Goal: Task Accomplishment & Management: Use online tool/utility

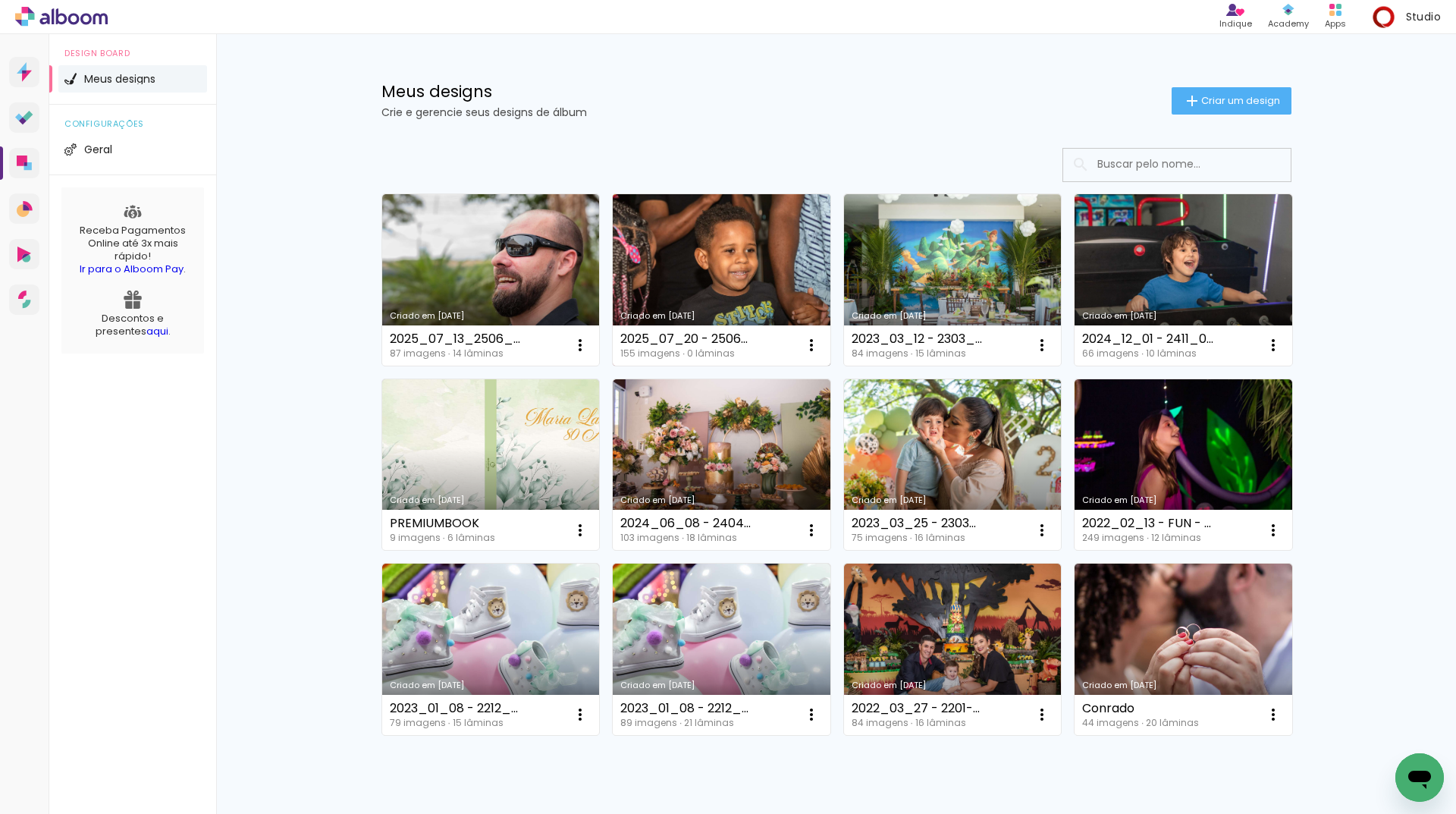
click at [754, 289] on link "Criado em [DATE]" at bounding box center [721, 280] width 218 height 172
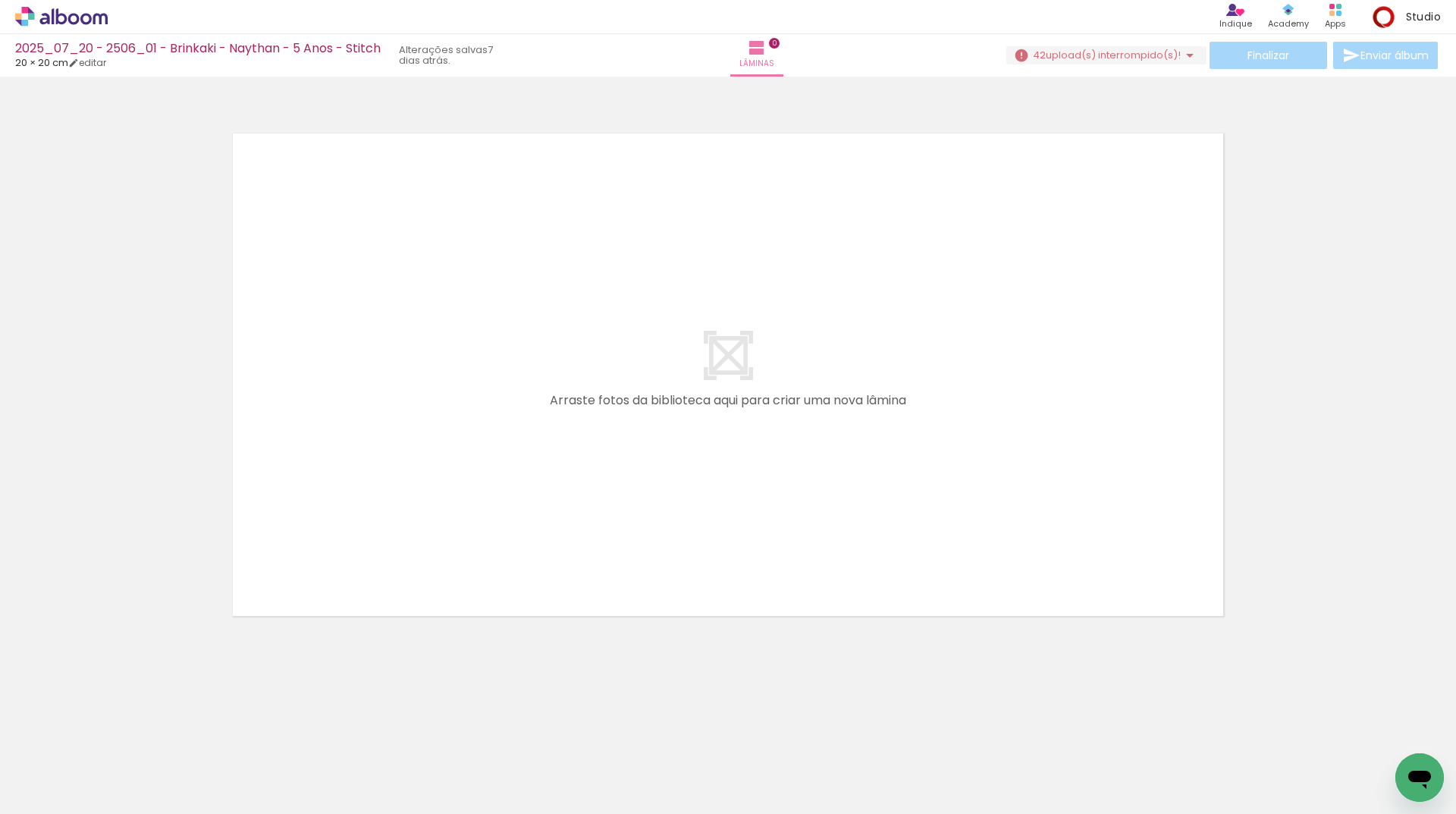
drag, startPoint x: 142, startPoint y: 764, endPoint x: 359, endPoint y: 622, distance: 259.3
click at [430, 511] on quentale-workspace at bounding box center [728, 407] width 1456 height 814
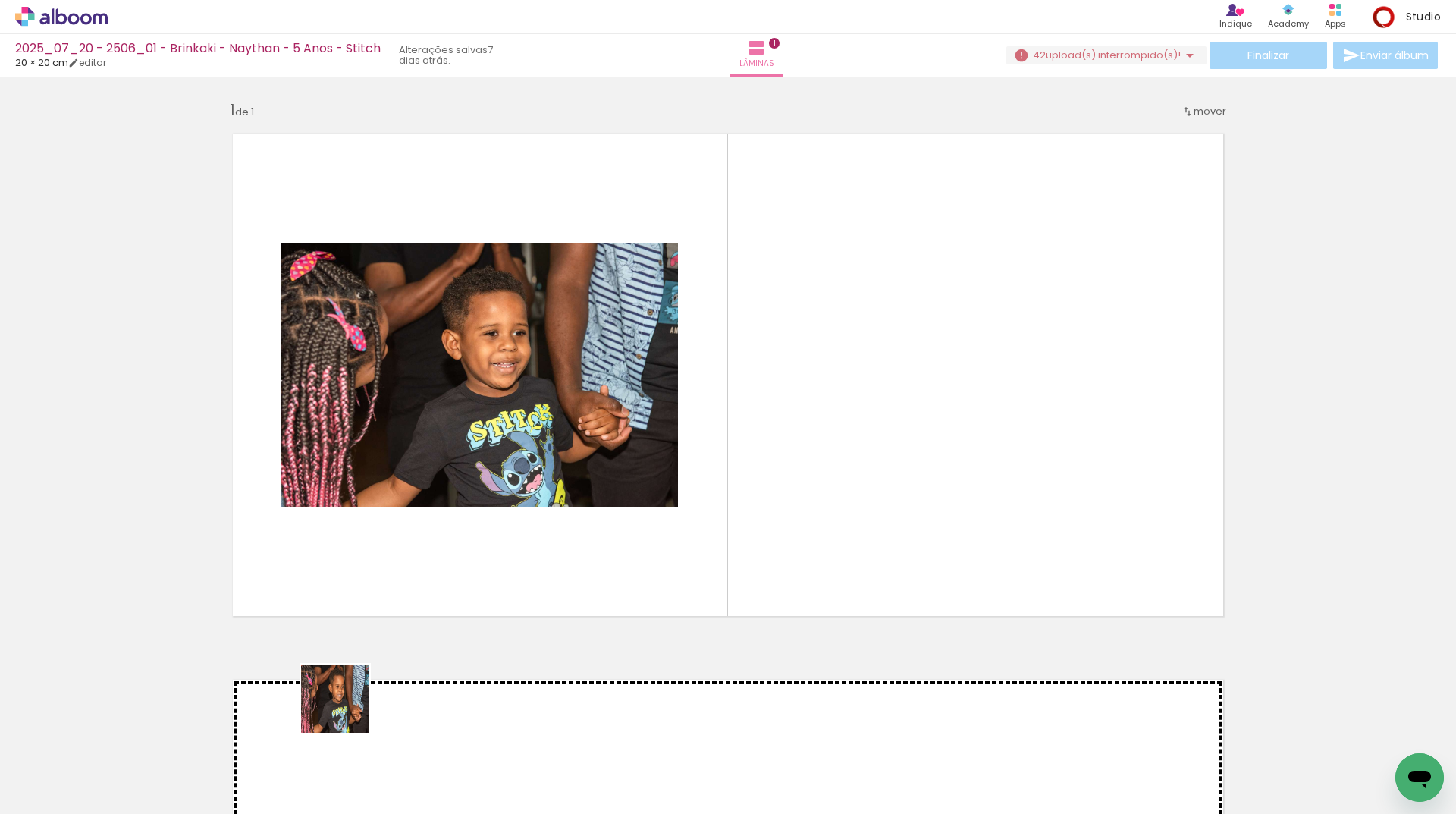
drag, startPoint x: 257, startPoint y: 781, endPoint x: 440, endPoint y: 609, distance: 251.1
click at [425, 628] on quentale-workspace at bounding box center [728, 407] width 1456 height 814
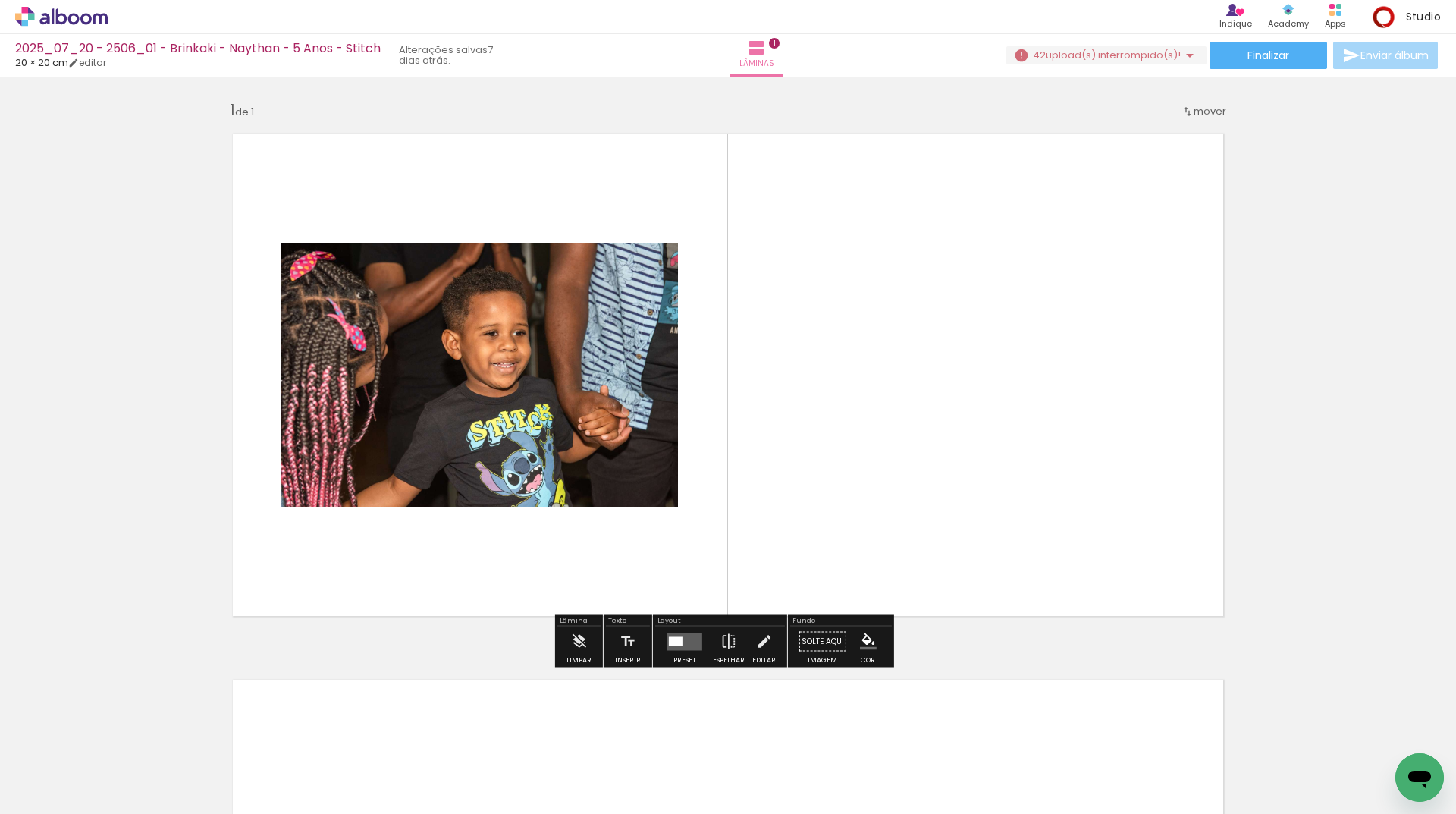
drag, startPoint x: 261, startPoint y: 788, endPoint x: 458, endPoint y: 686, distance: 221.8
click at [537, 562] on quentale-workspace at bounding box center [728, 407] width 1456 height 814
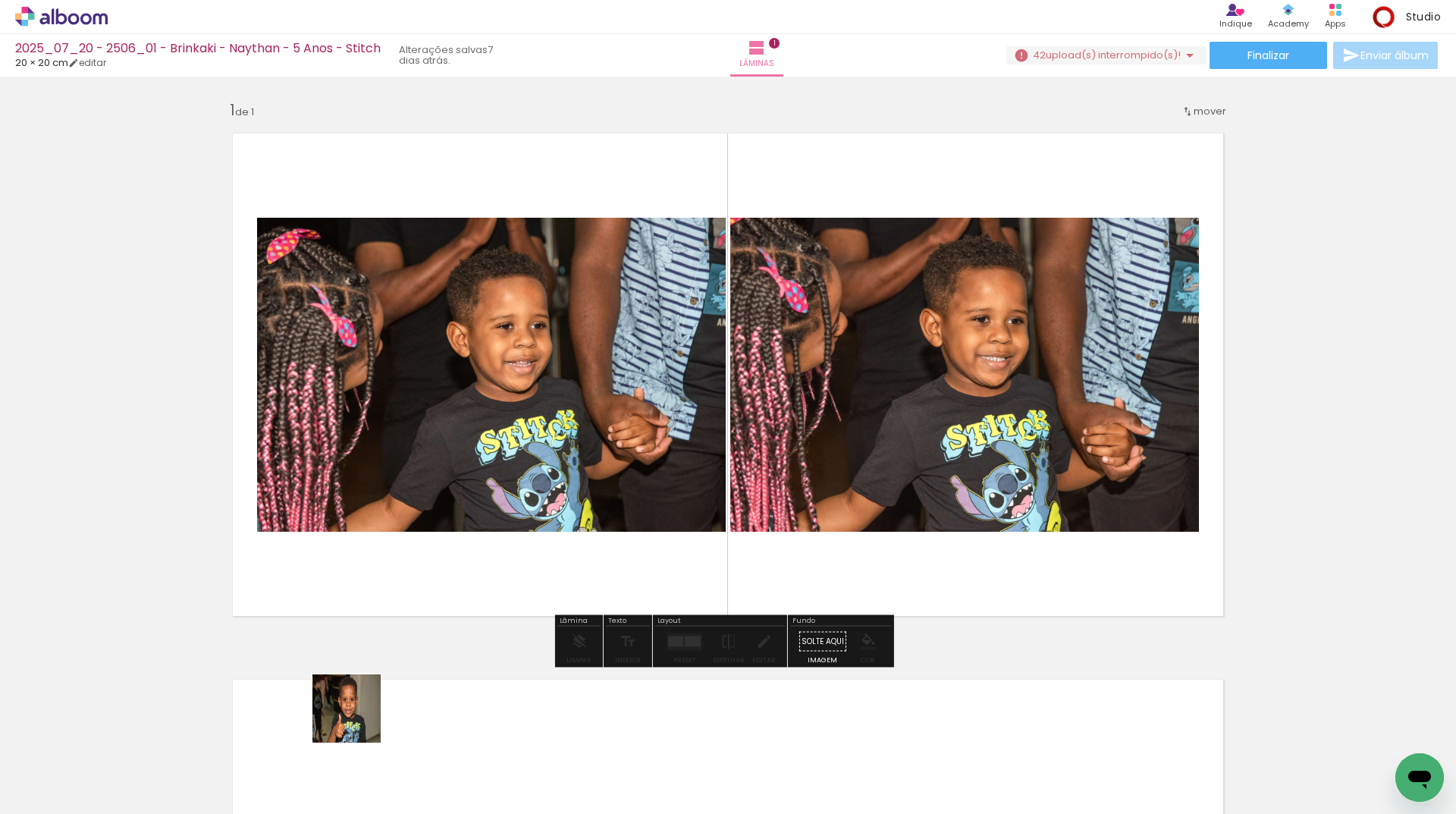
drag, startPoint x: 336, startPoint y: 763, endPoint x: 420, endPoint y: 722, distance: 93.5
click at [430, 484] on quentale-workspace at bounding box center [728, 407] width 1456 height 814
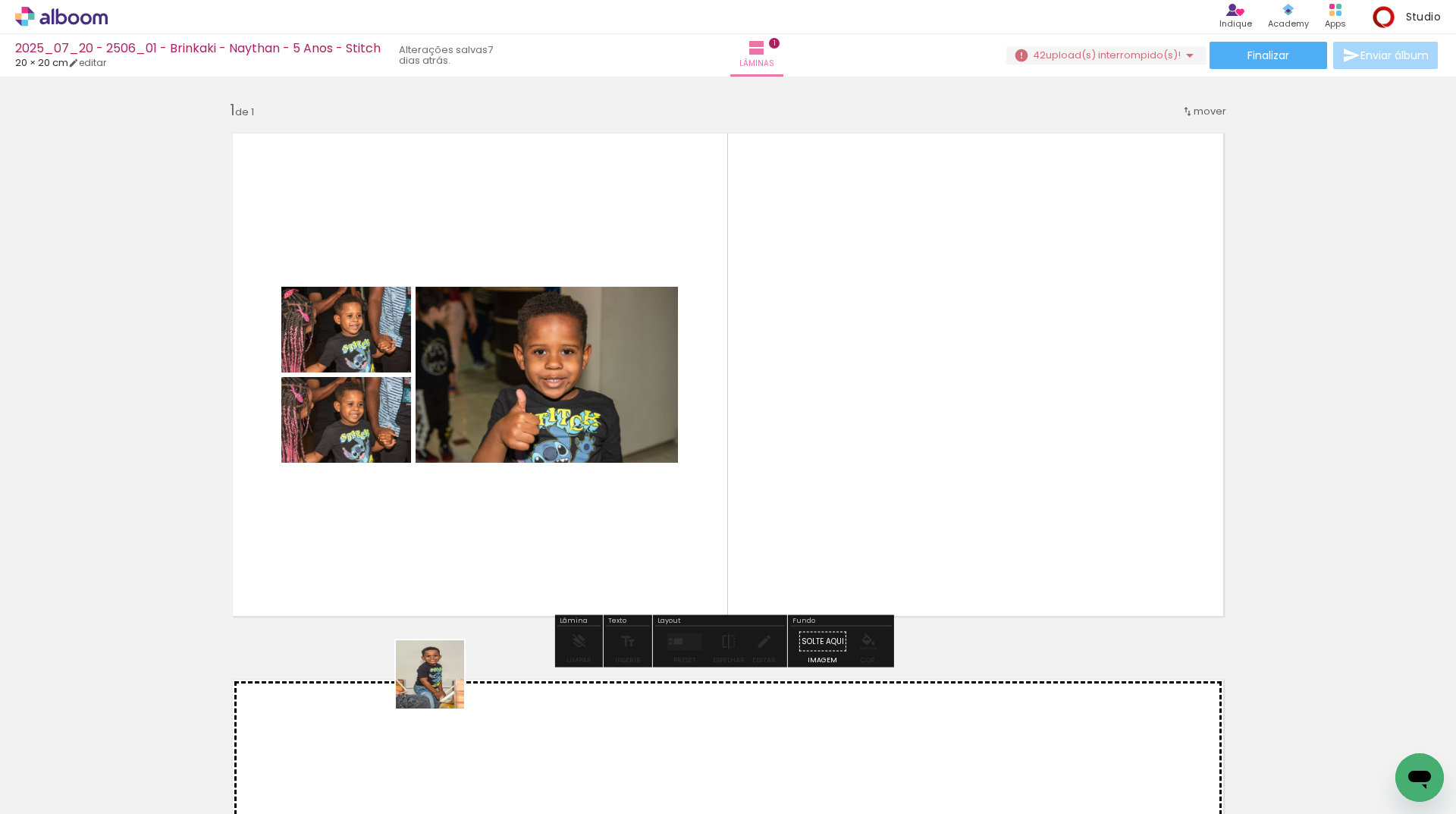
drag, startPoint x: 413, startPoint y: 783, endPoint x: 452, endPoint y: 647, distance: 141.5
click at [449, 661] on quentale-workspace at bounding box center [728, 407] width 1456 height 814
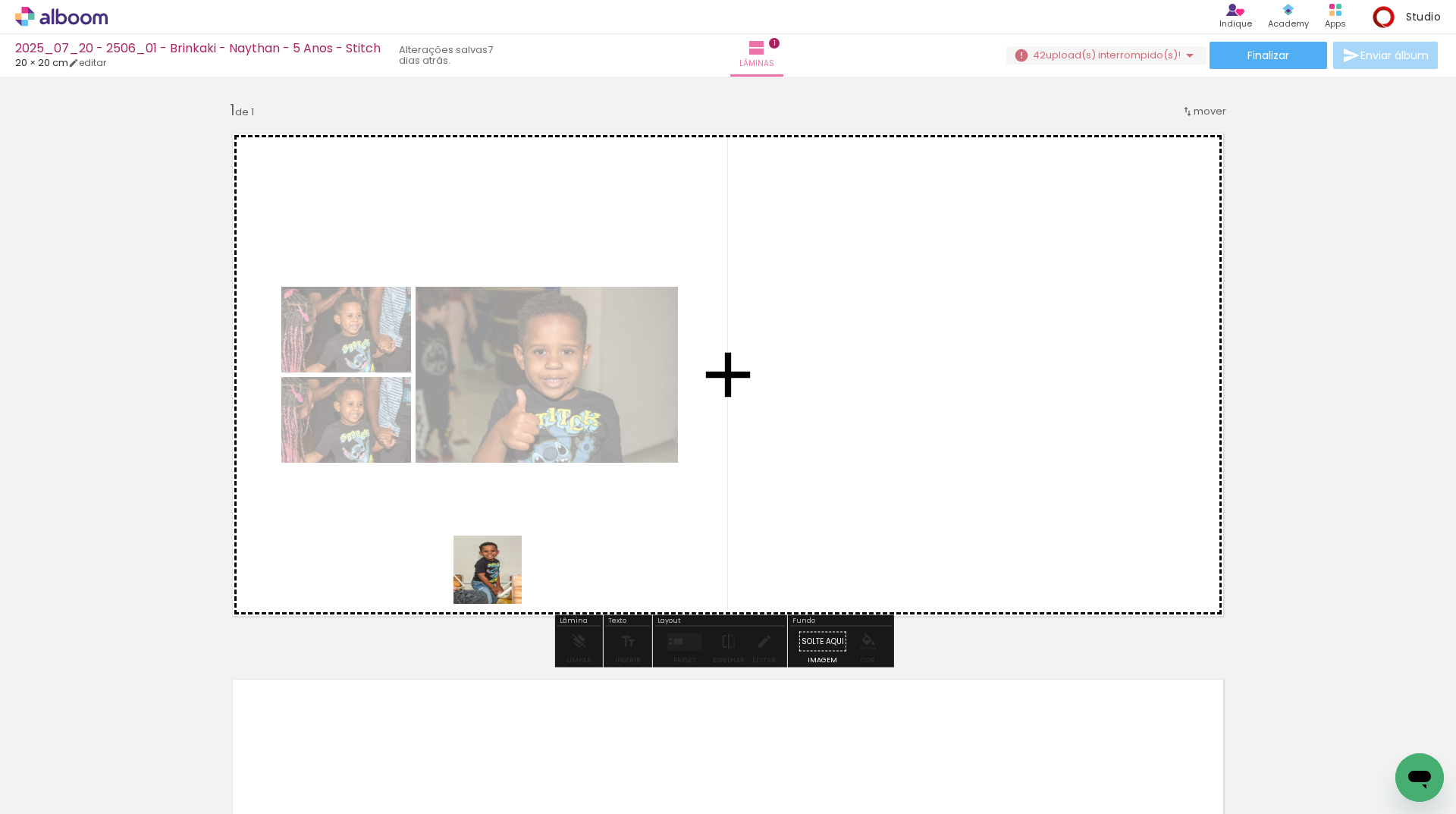
drag, startPoint x: 488, startPoint y: 620, endPoint x: 580, endPoint y: 539, distance: 122.6
click at [502, 572] on quentale-workspace at bounding box center [728, 407] width 1456 height 814
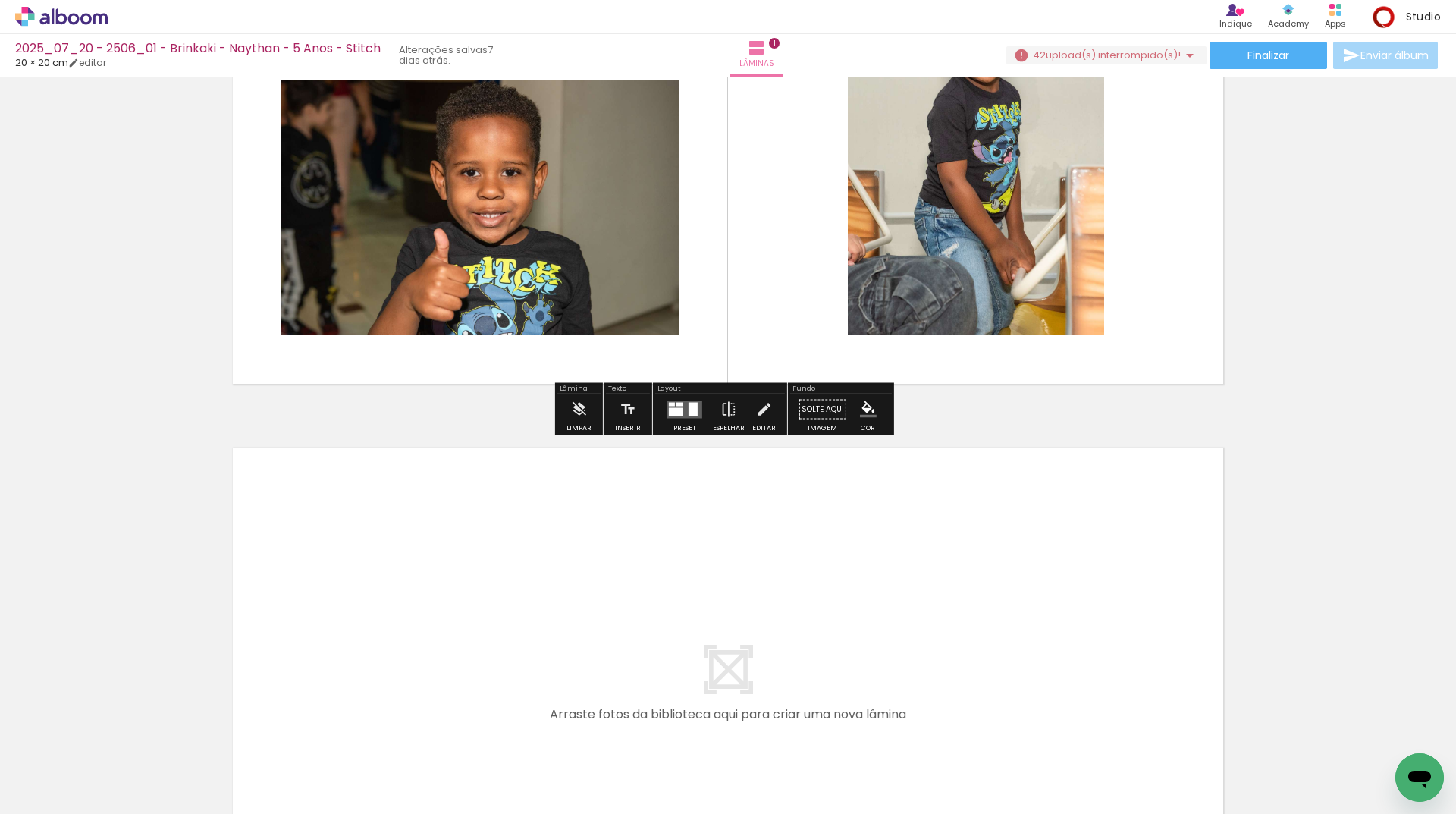
scroll to position [303, 0]
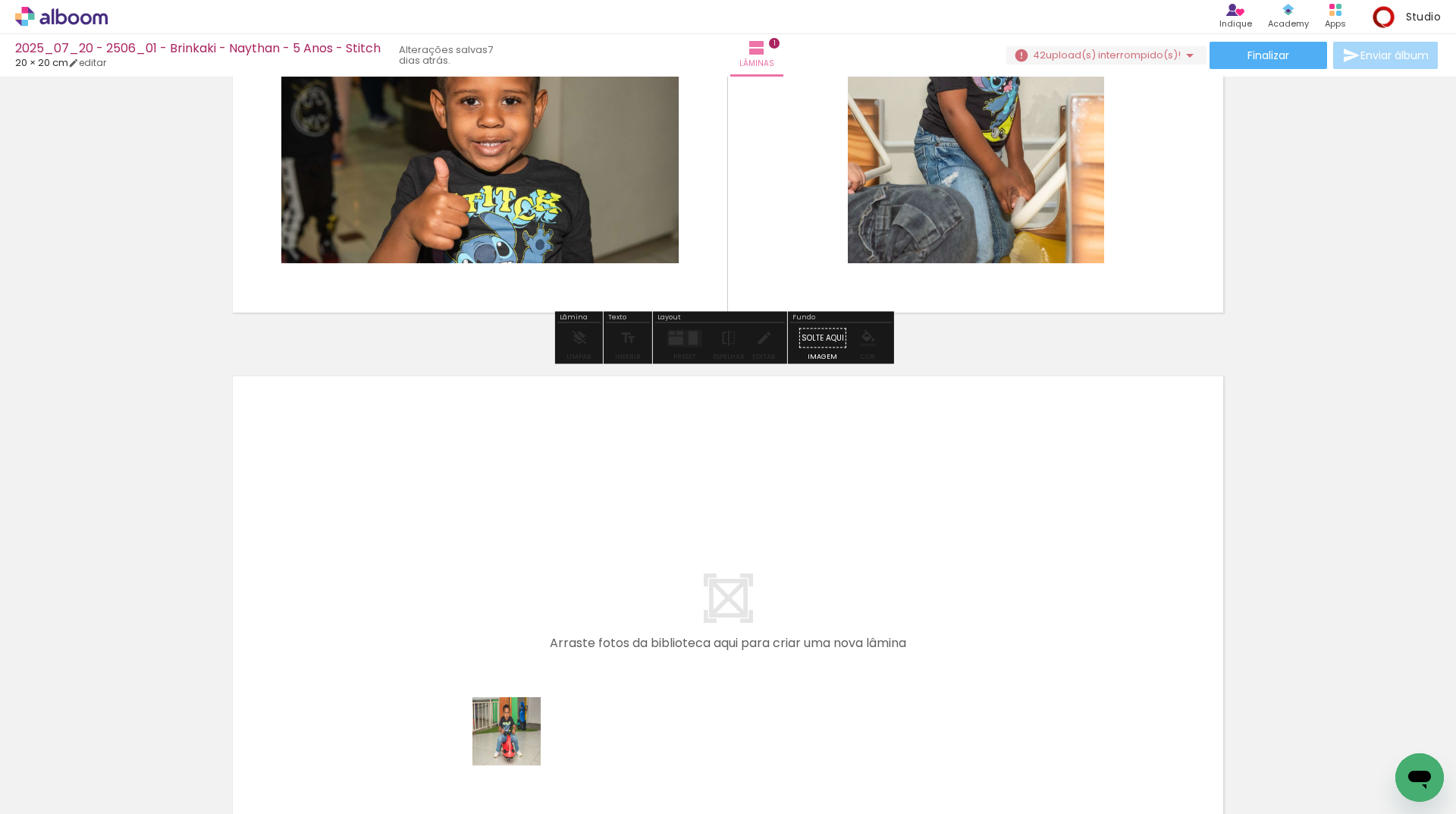
drag, startPoint x: 518, startPoint y: 742, endPoint x: 287, endPoint y: 797, distance: 237.5
click at [528, 666] on quentale-workspace at bounding box center [728, 407] width 1456 height 814
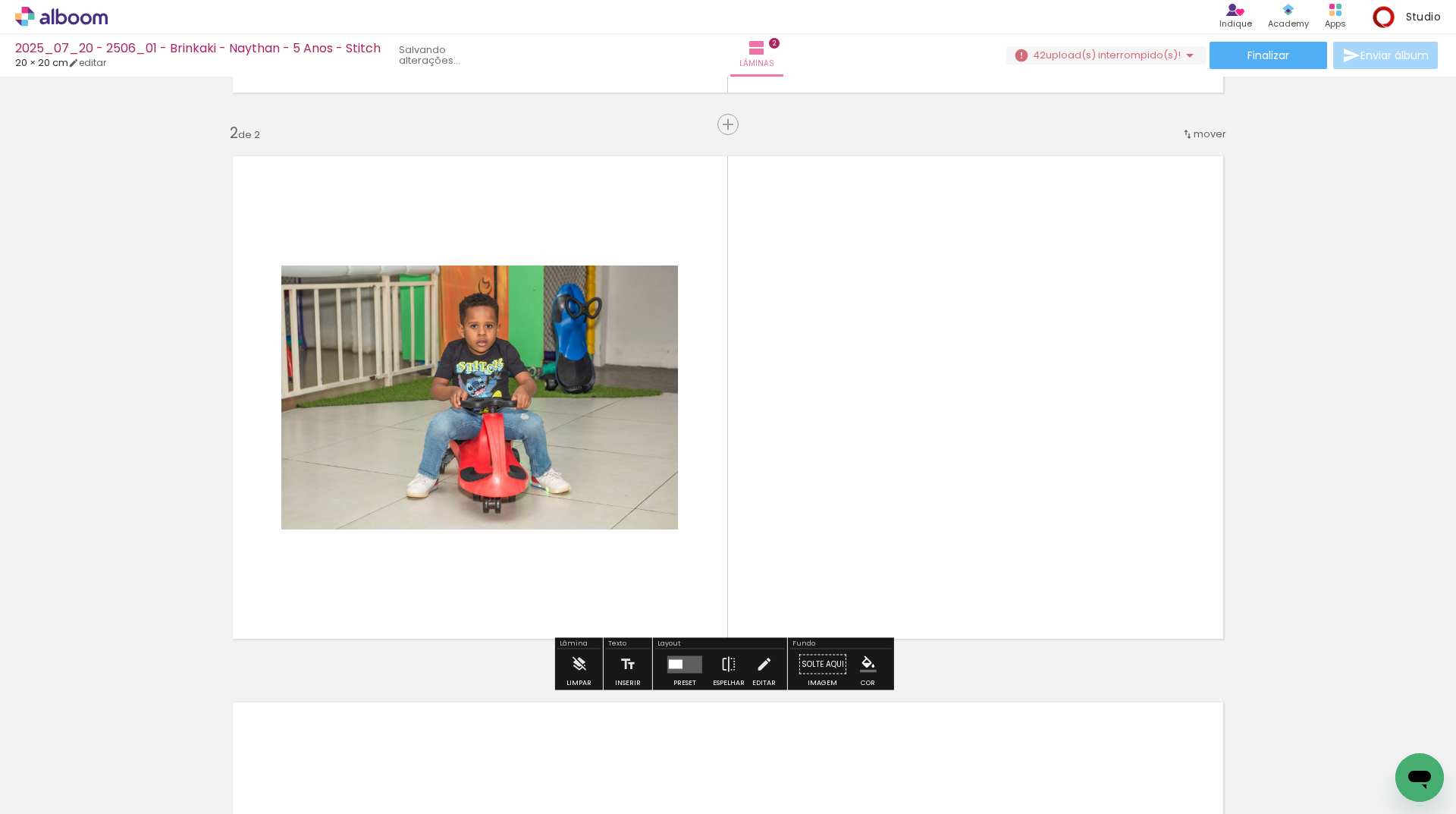
scroll to position [524, 0]
click at [52, 763] on input "Todas as fotos" at bounding box center [43, 768] width 58 height 13
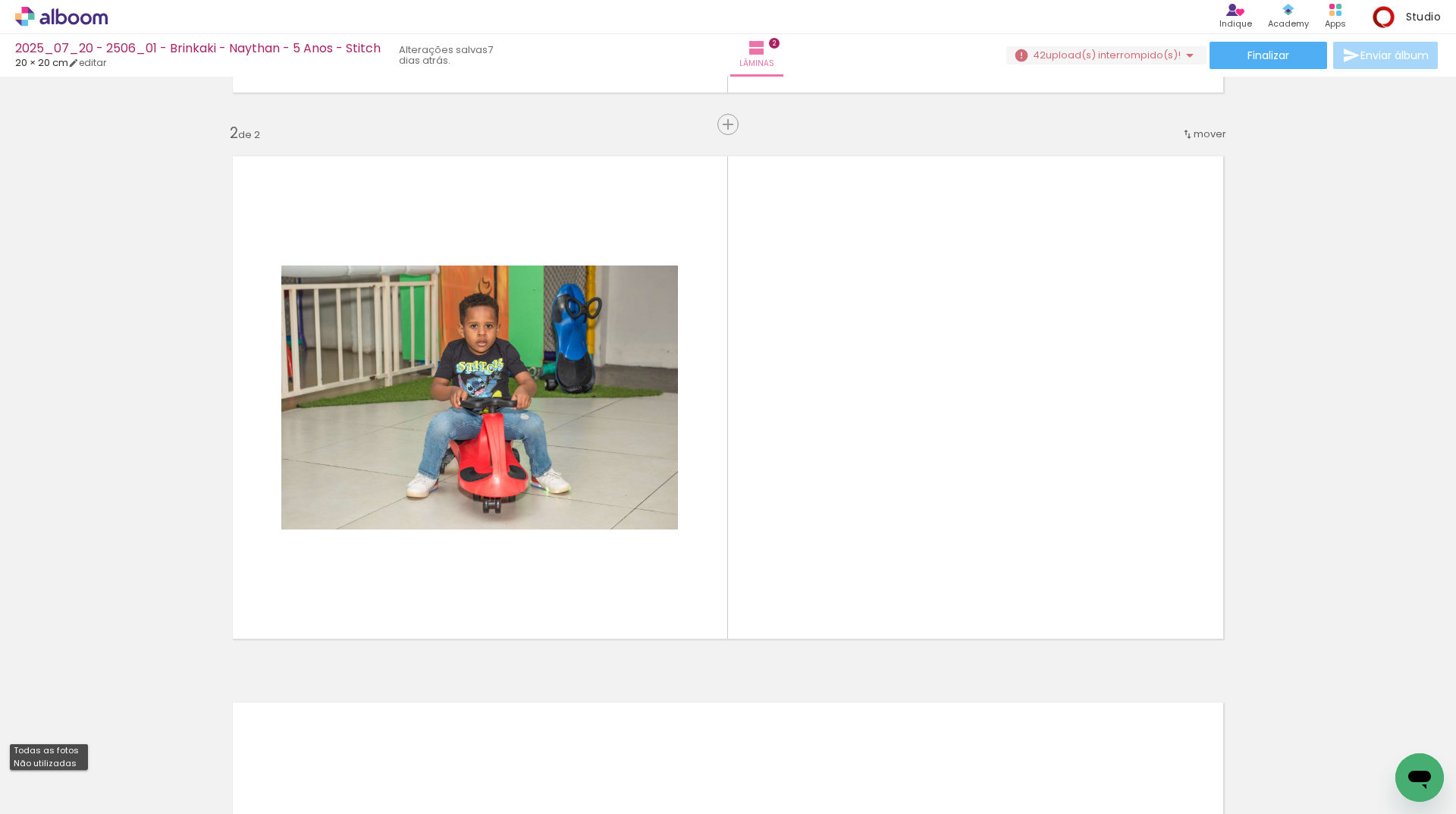
click at [74, 759] on paper-item "Não utilizadas" at bounding box center [49, 764] width 78 height 13
type input "Não utilizadas"
drag, startPoint x: 153, startPoint y: 764, endPoint x: 603, endPoint y: 581, distance: 485.8
click at [618, 477] on quentale-workspace at bounding box center [728, 407] width 1456 height 814
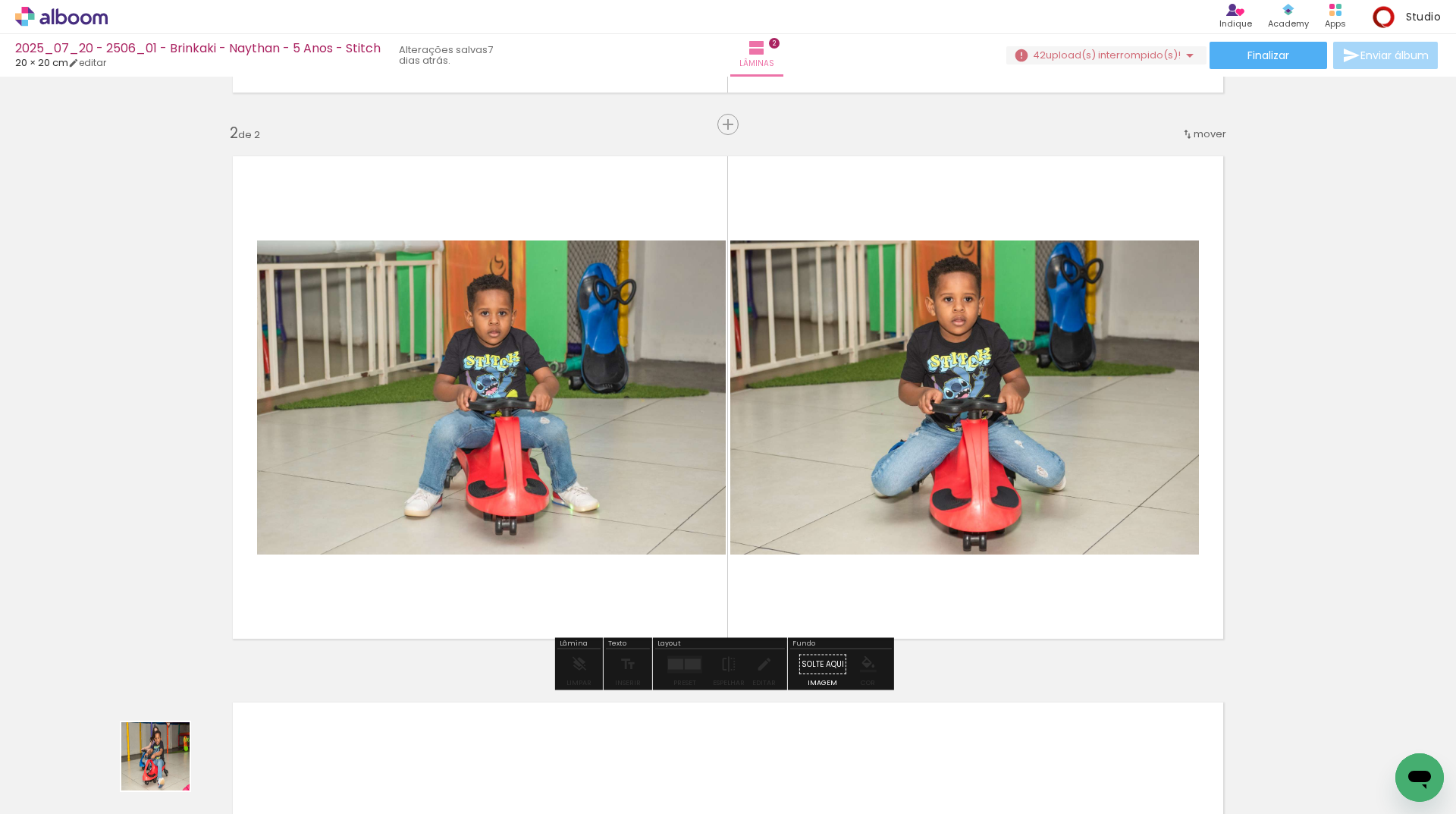
drag, startPoint x: 167, startPoint y: 768, endPoint x: 369, endPoint y: 537, distance: 306.9
click at [390, 501] on quentale-workspace at bounding box center [728, 407] width 1456 height 814
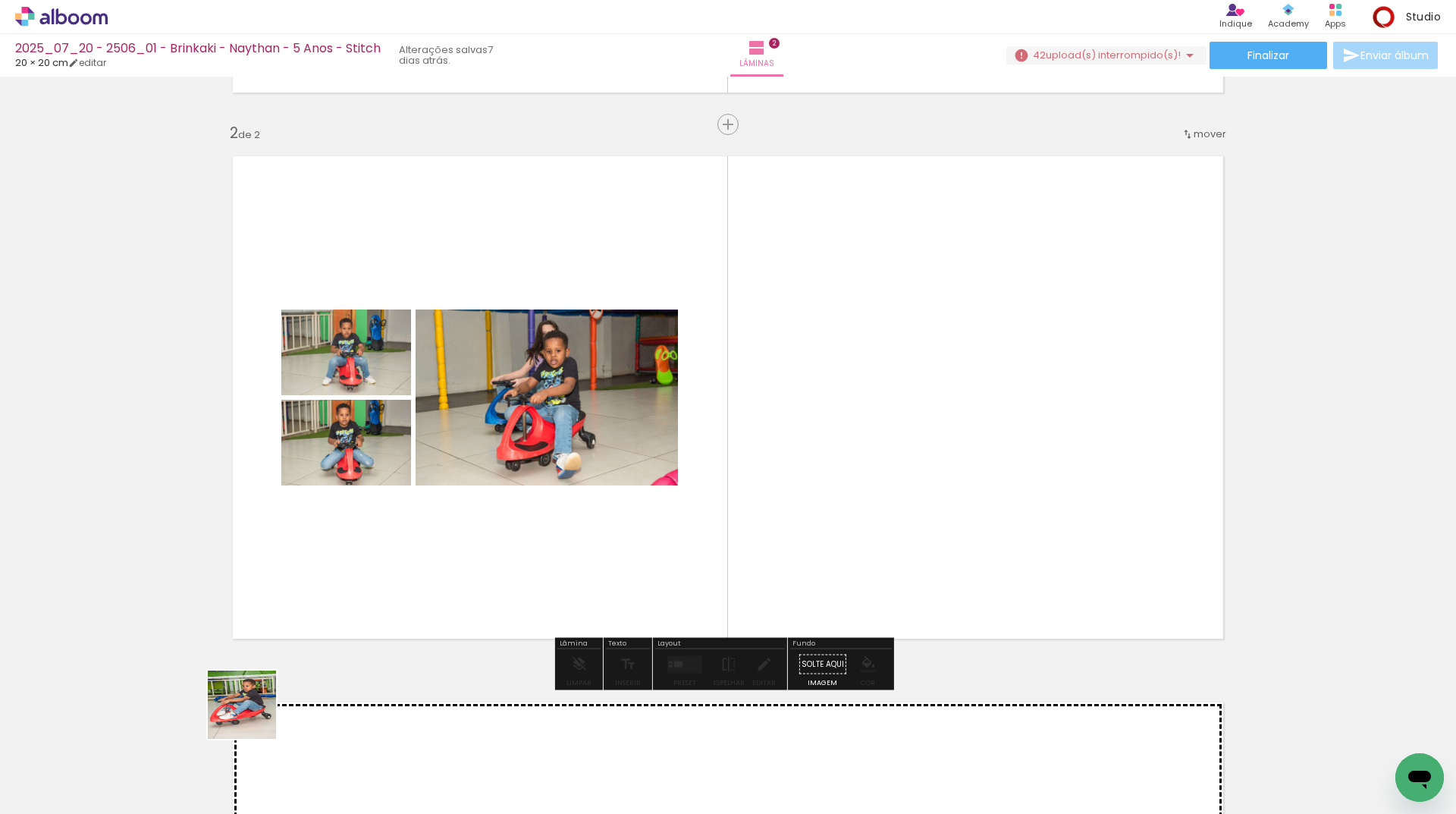
drag, startPoint x: 181, startPoint y: 780, endPoint x: 442, endPoint y: 602, distance: 315.9
click at [346, 624] on quentale-workspace at bounding box center [728, 407] width 1456 height 814
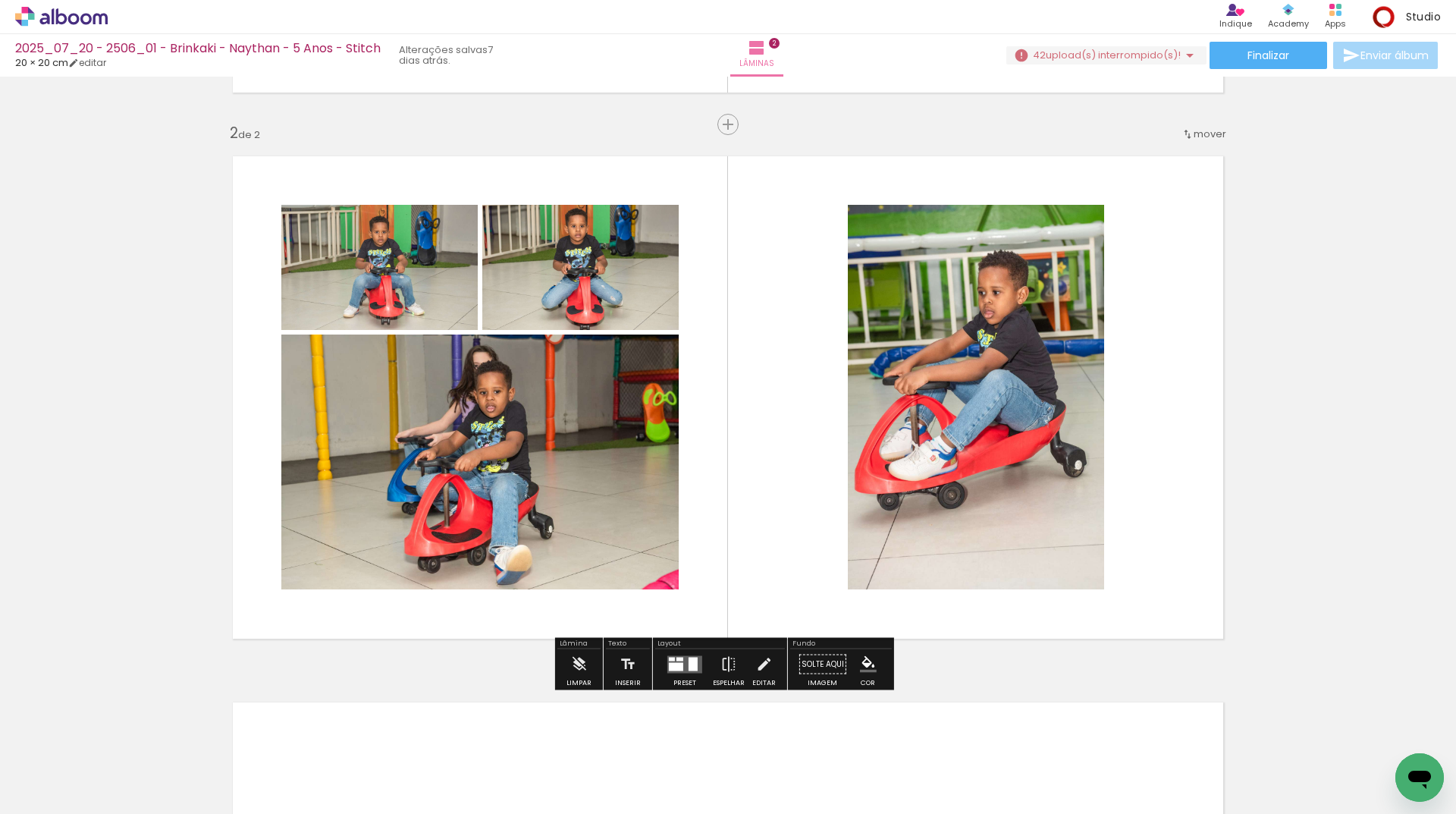
drag, startPoint x: 162, startPoint y: 757, endPoint x: 486, endPoint y: 566, distance: 376.1
click at [461, 534] on quentale-workspace at bounding box center [728, 407] width 1456 height 814
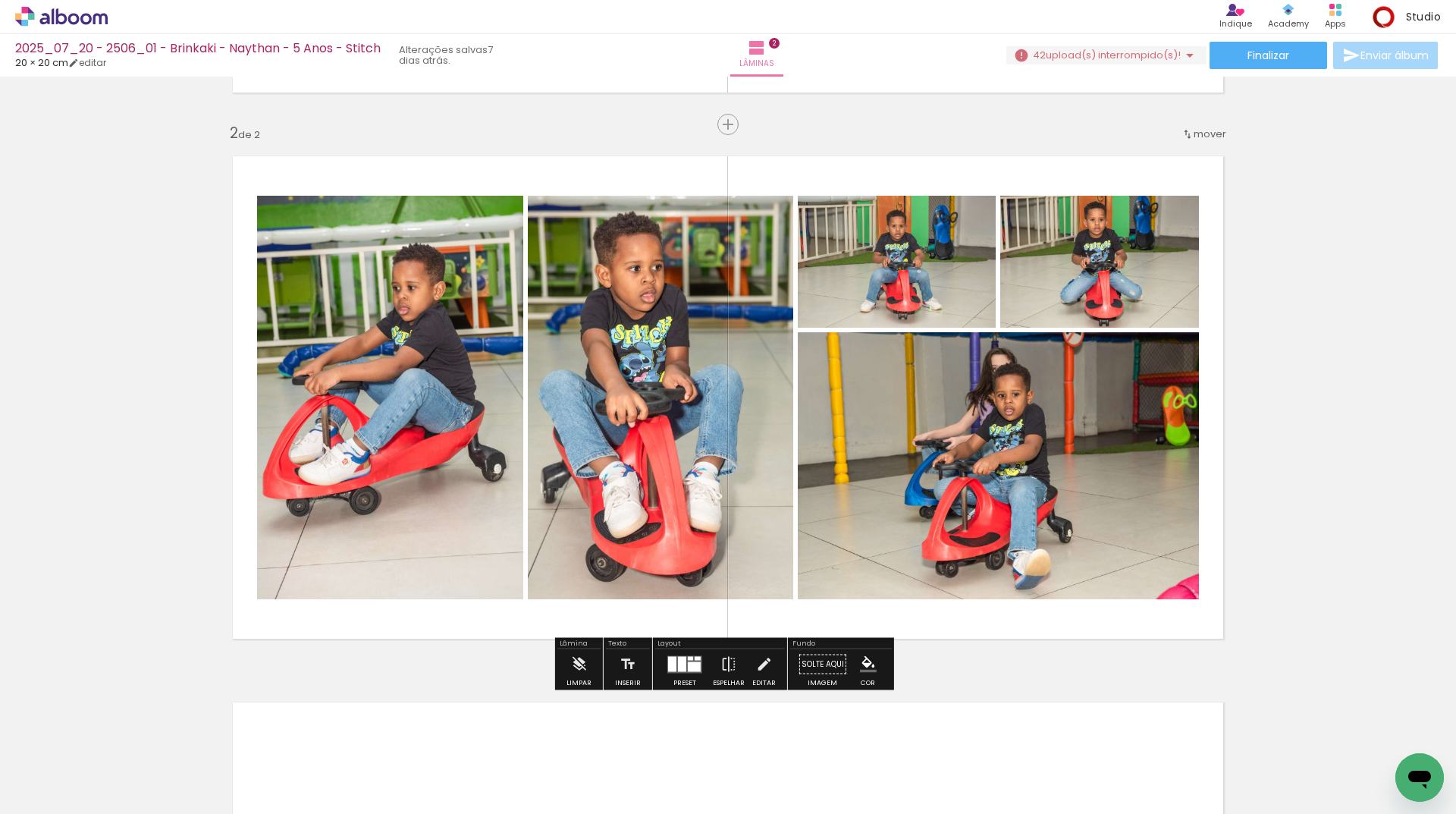
drag, startPoint x: 173, startPoint y: 774, endPoint x: 298, endPoint y: 767, distance: 125.2
click at [439, 562] on quentale-workspace at bounding box center [728, 407] width 1456 height 814
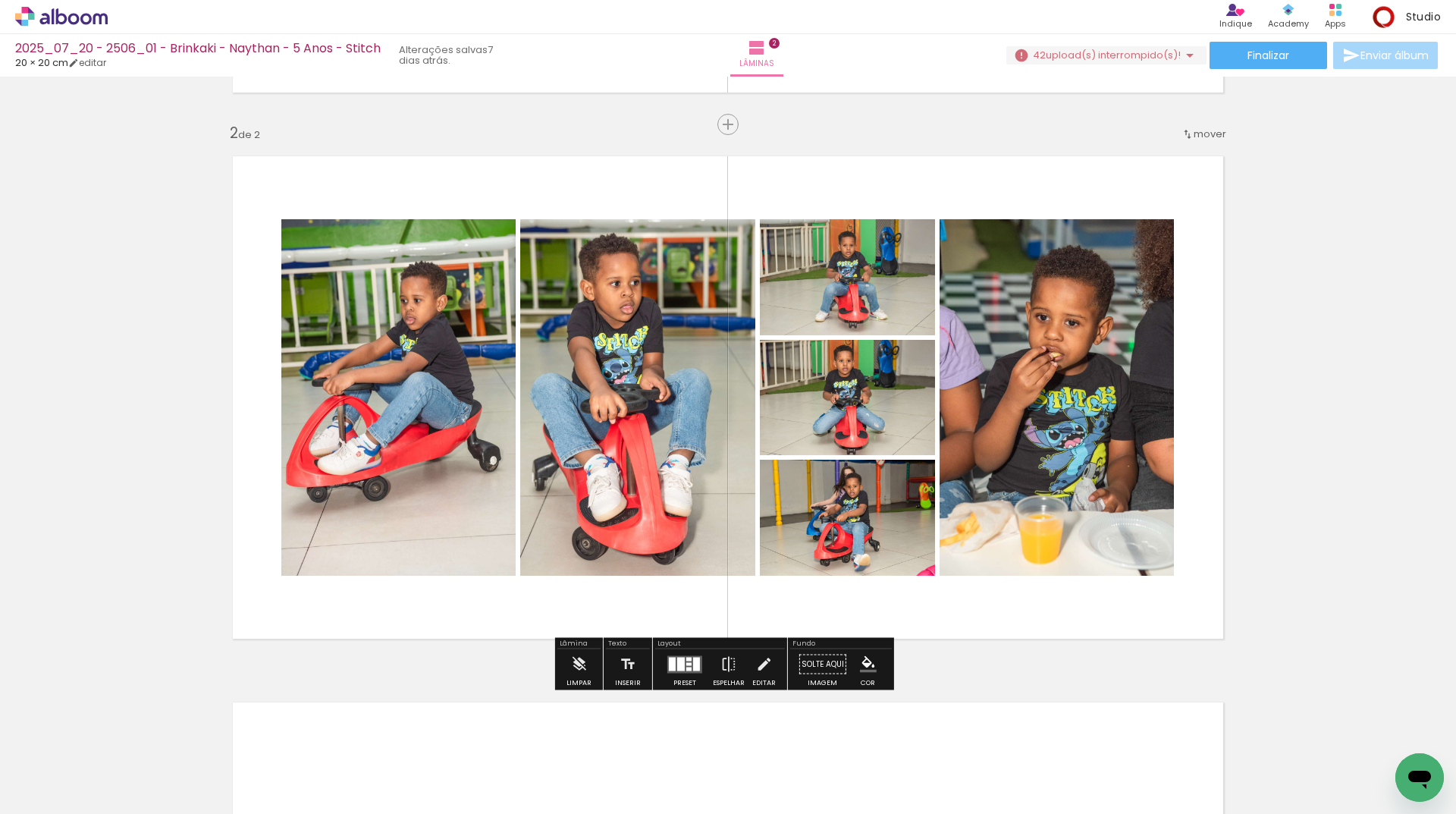
drag, startPoint x: 171, startPoint y: 770, endPoint x: 501, endPoint y: 547, distance: 398.3
click at [382, 615] on quentale-workspace at bounding box center [728, 407] width 1456 height 814
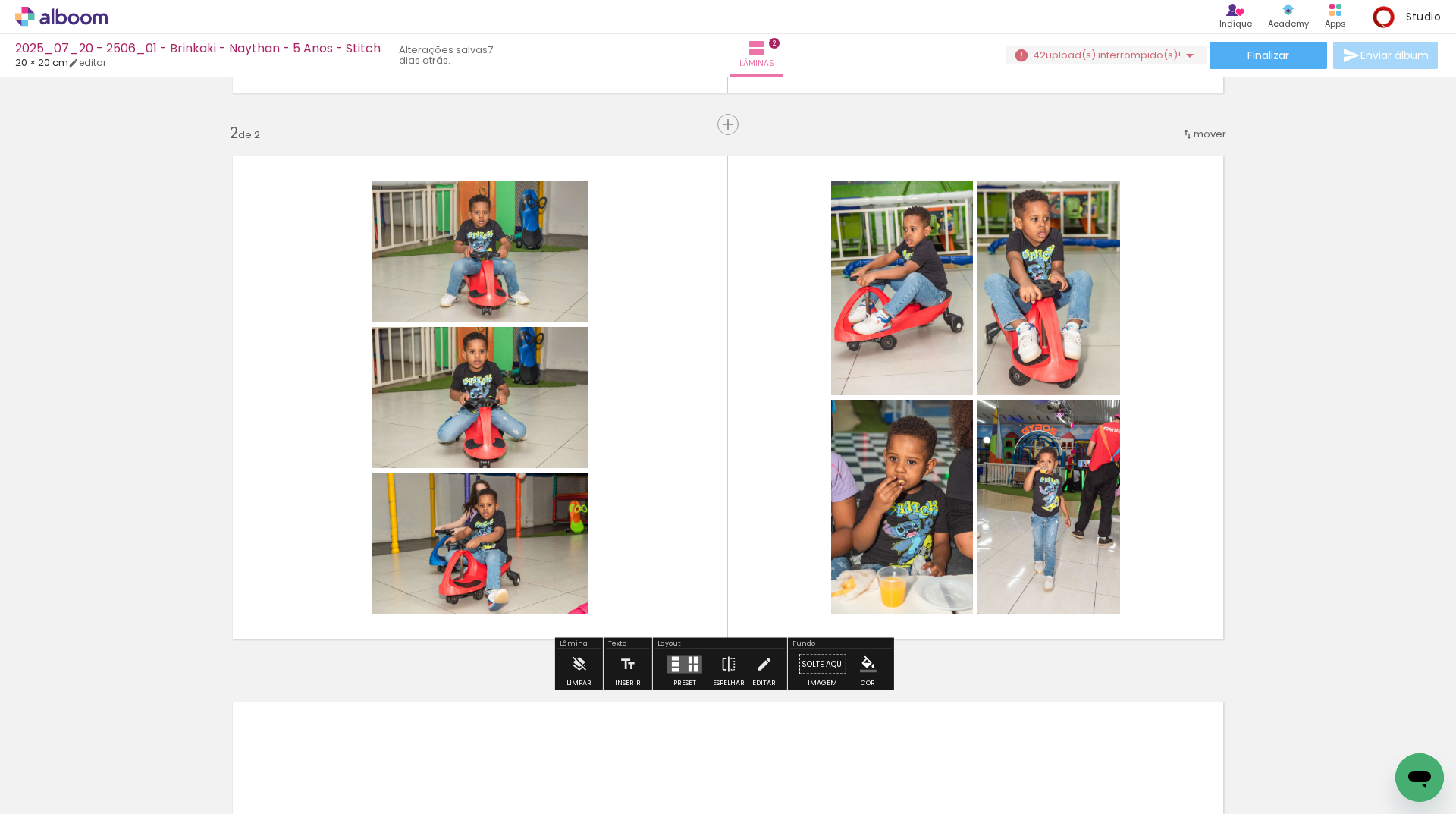
drag, startPoint x: 157, startPoint y: 769, endPoint x: 331, endPoint y: 609, distance: 236.4
click at [0, 0] on slot at bounding box center [0, 0] width 0 height 0
drag, startPoint x: 156, startPoint y: 749, endPoint x: 744, endPoint y: 383, distance: 692.6
click at [666, 480] on quentale-workspace at bounding box center [728, 407] width 1456 height 814
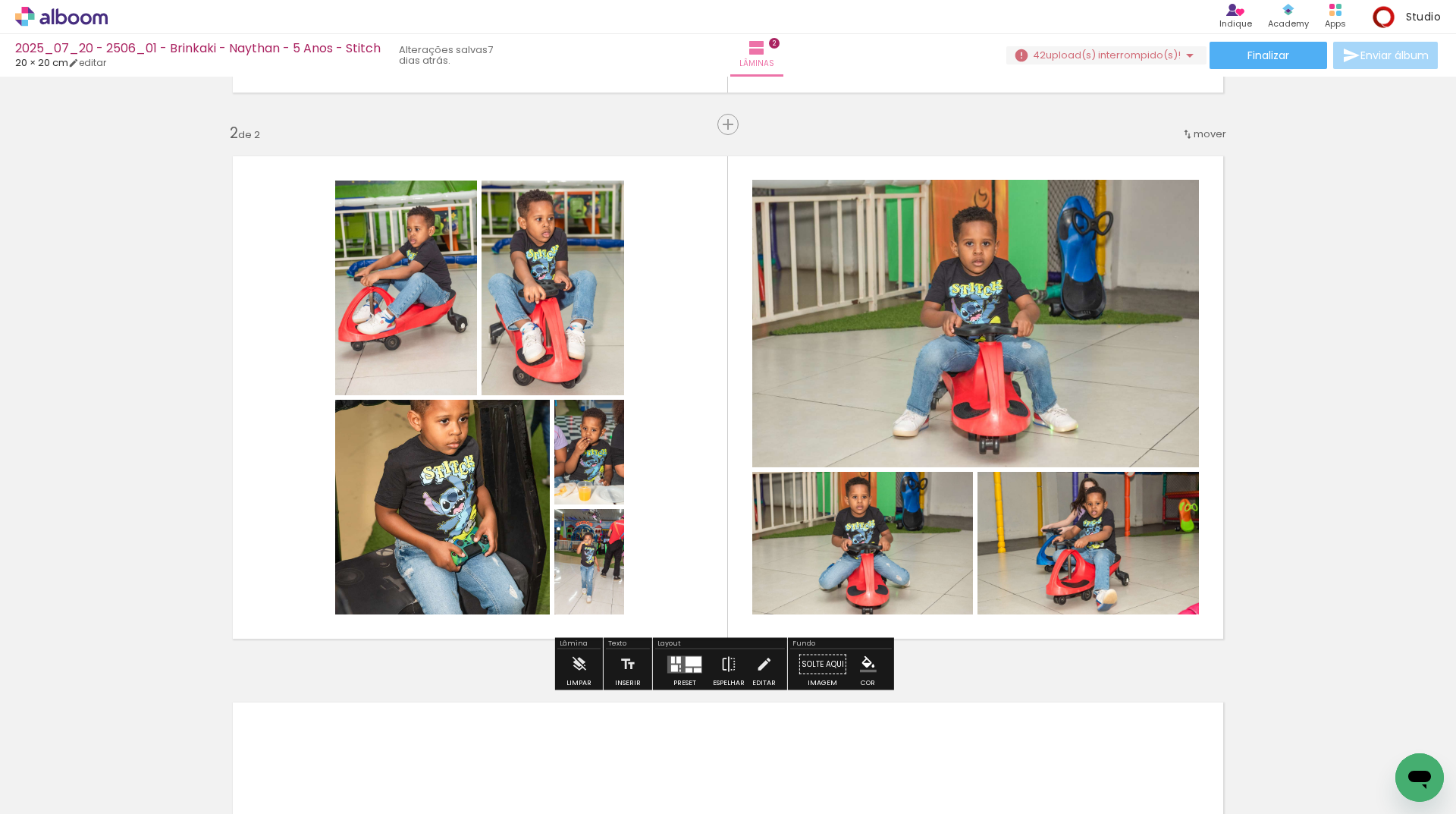
scroll to position [902, 0]
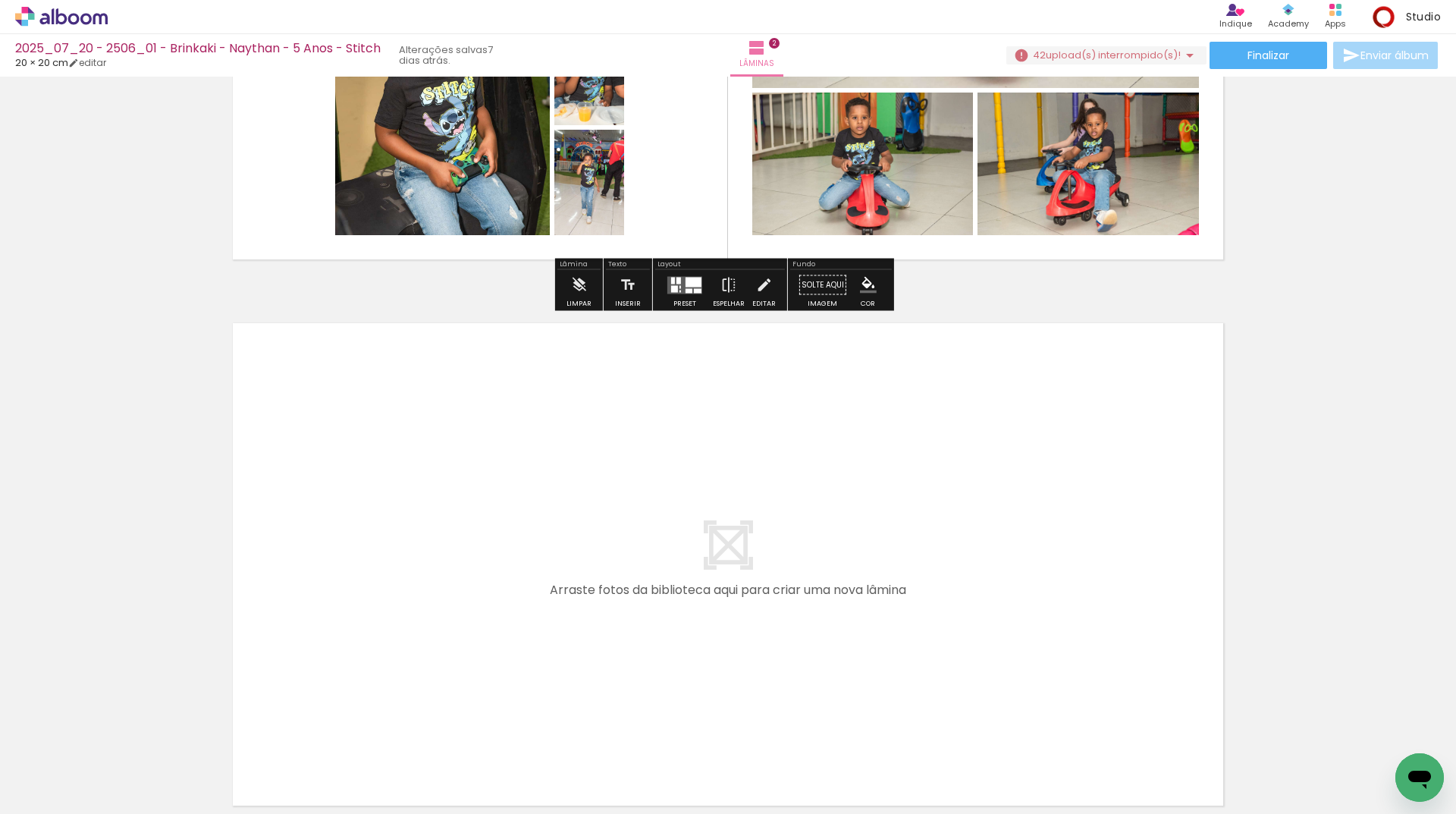
drag, startPoint x: 165, startPoint y: 768, endPoint x: 269, endPoint y: 762, distance: 104.2
click at [457, 593] on quentale-workspace at bounding box center [728, 407] width 1456 height 814
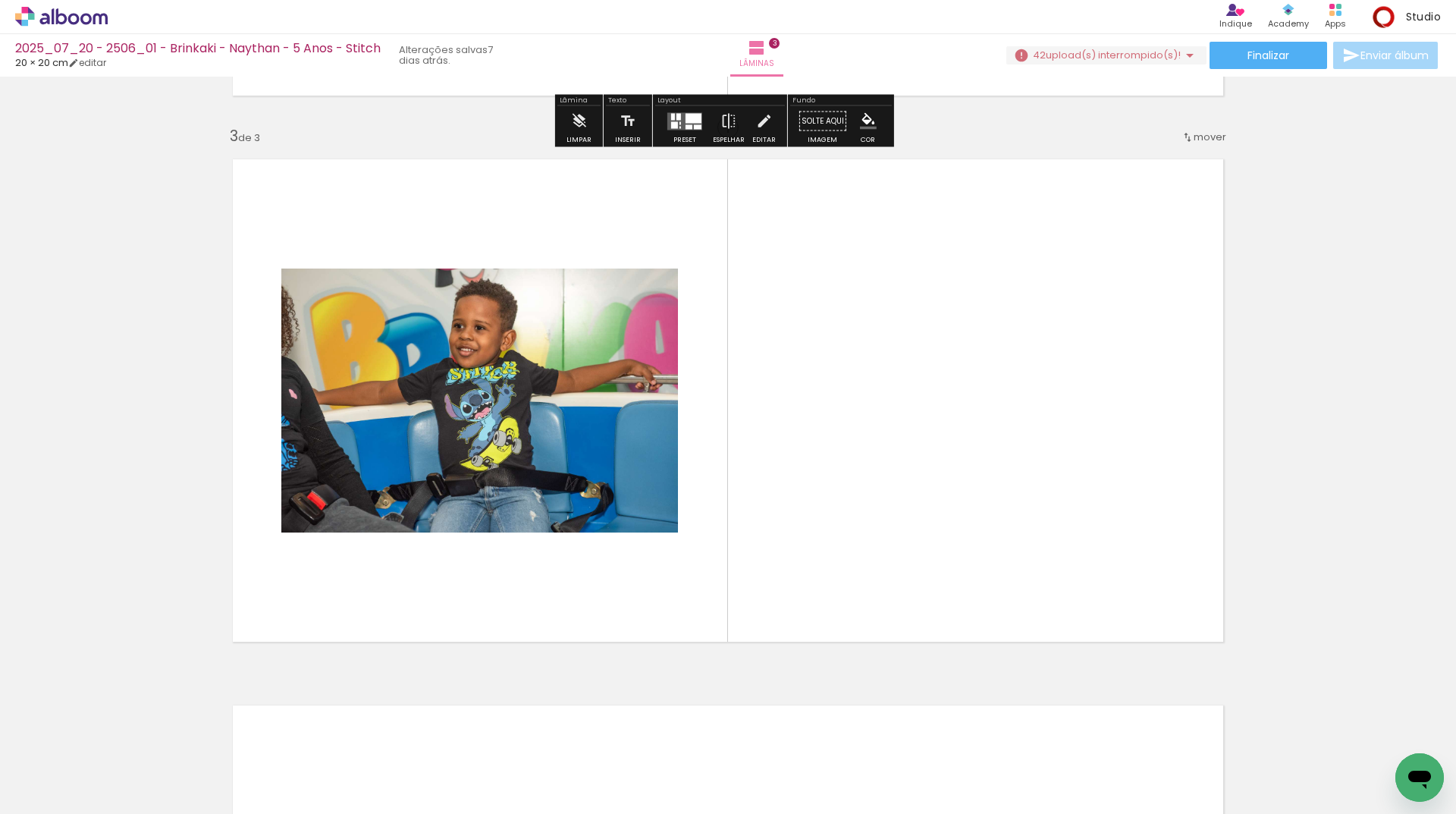
scroll to position [1070, 0]
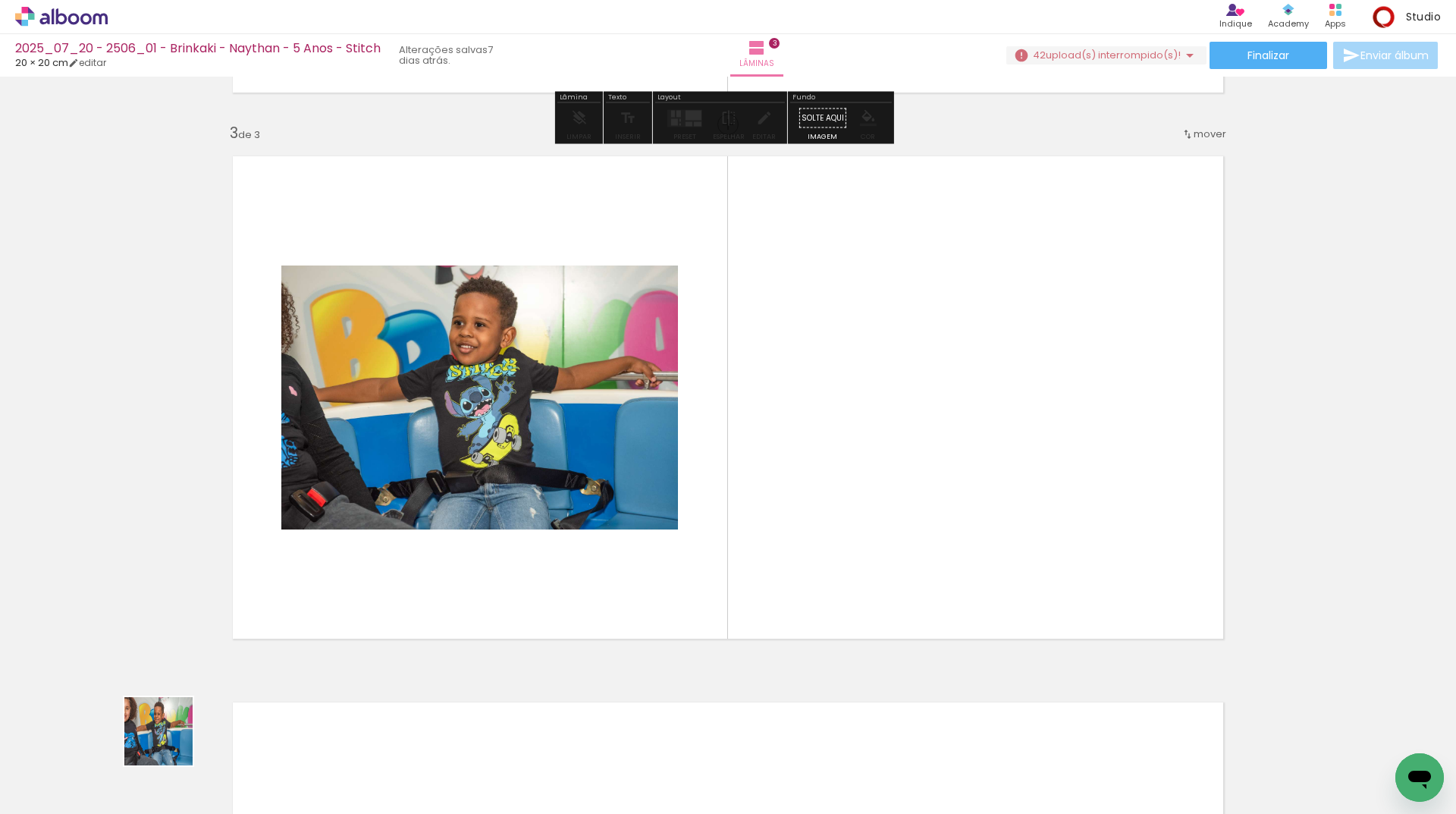
drag, startPoint x: 170, startPoint y: 742, endPoint x: 557, endPoint y: 521, distance: 445.7
click at [624, 428] on quentale-workspace at bounding box center [728, 407] width 1456 height 814
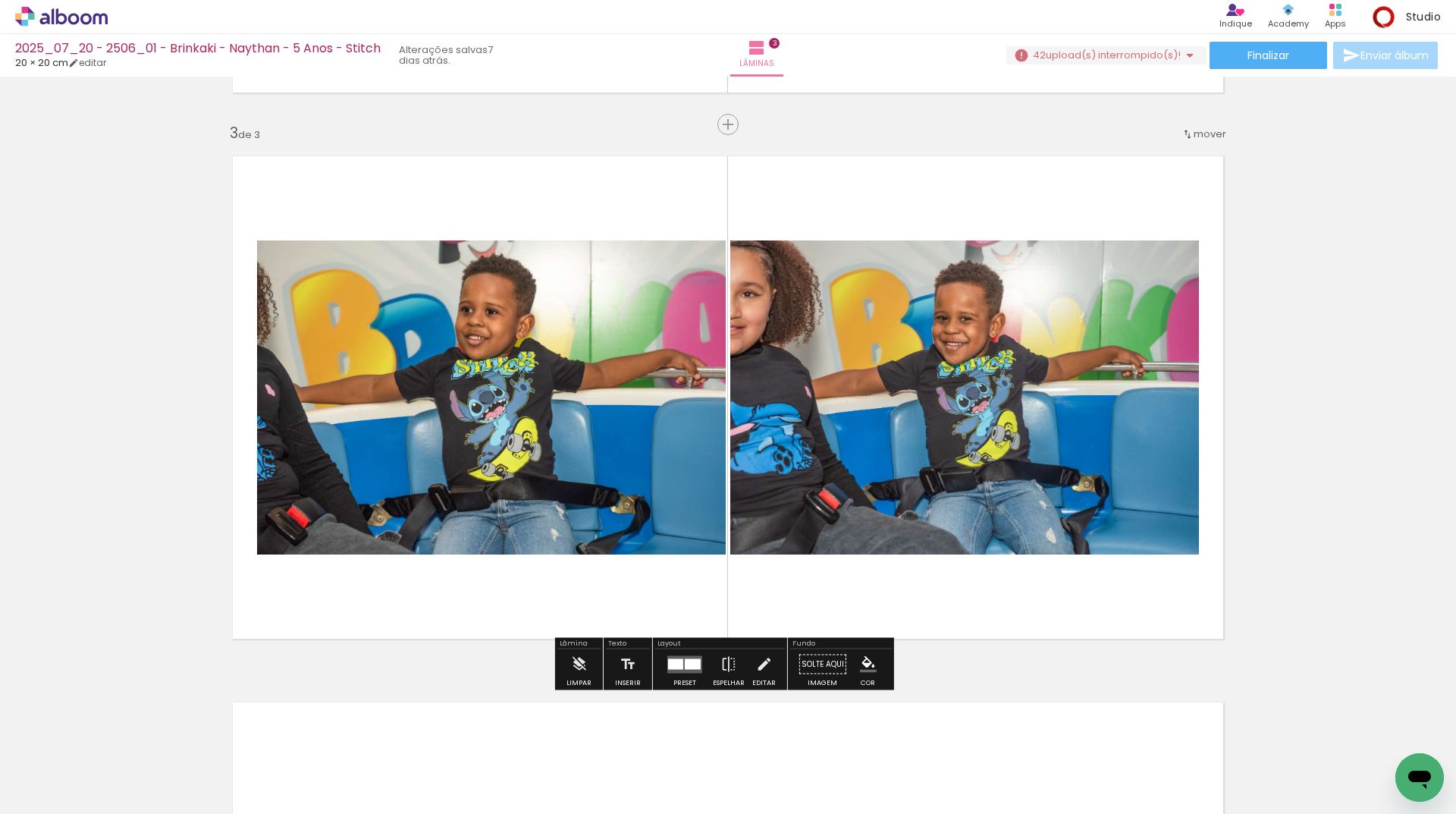
drag, startPoint x: 245, startPoint y: 756, endPoint x: 198, endPoint y: 767, distance: 48.3
click at [385, 518] on quentale-workspace at bounding box center [728, 407] width 1456 height 814
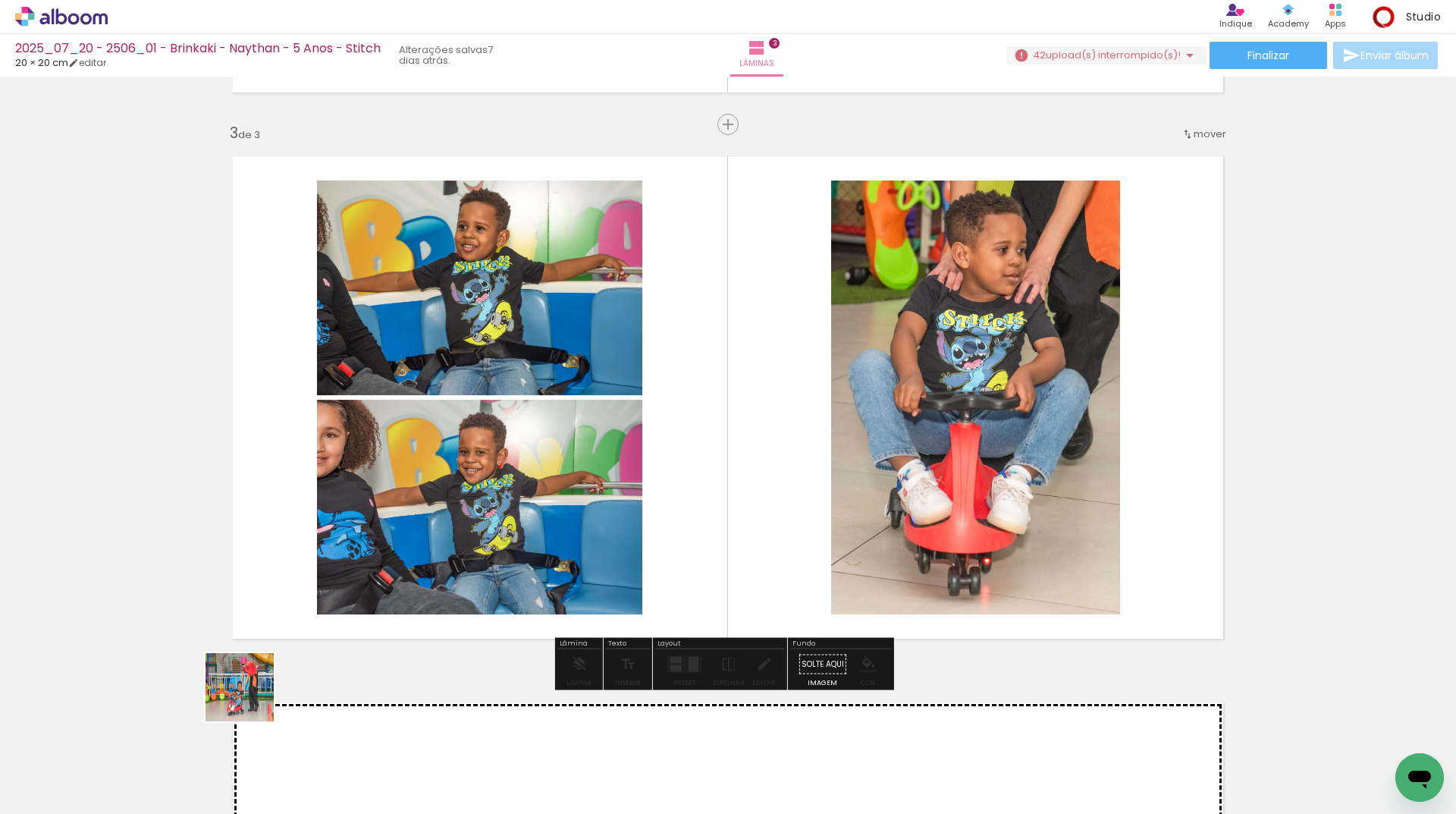
drag, startPoint x: 182, startPoint y: 788, endPoint x: 490, endPoint y: 525, distance: 405.0
click at [491, 496] on quentale-workspace at bounding box center [728, 407] width 1456 height 814
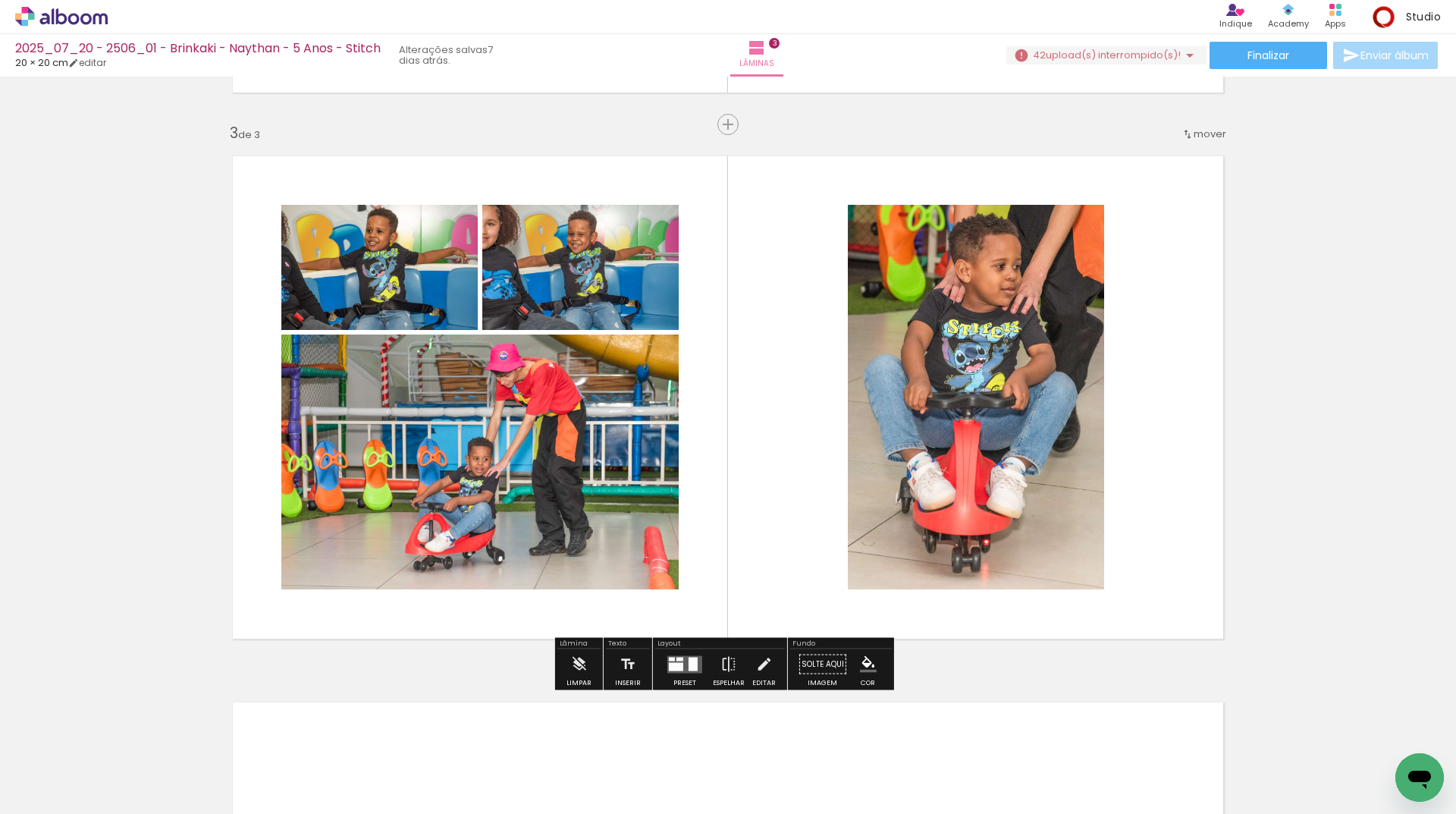
drag, startPoint x: 194, startPoint y: 774, endPoint x: 280, endPoint y: 731, distance: 96.2
click at [420, 564] on quentale-workspace at bounding box center [728, 407] width 1456 height 814
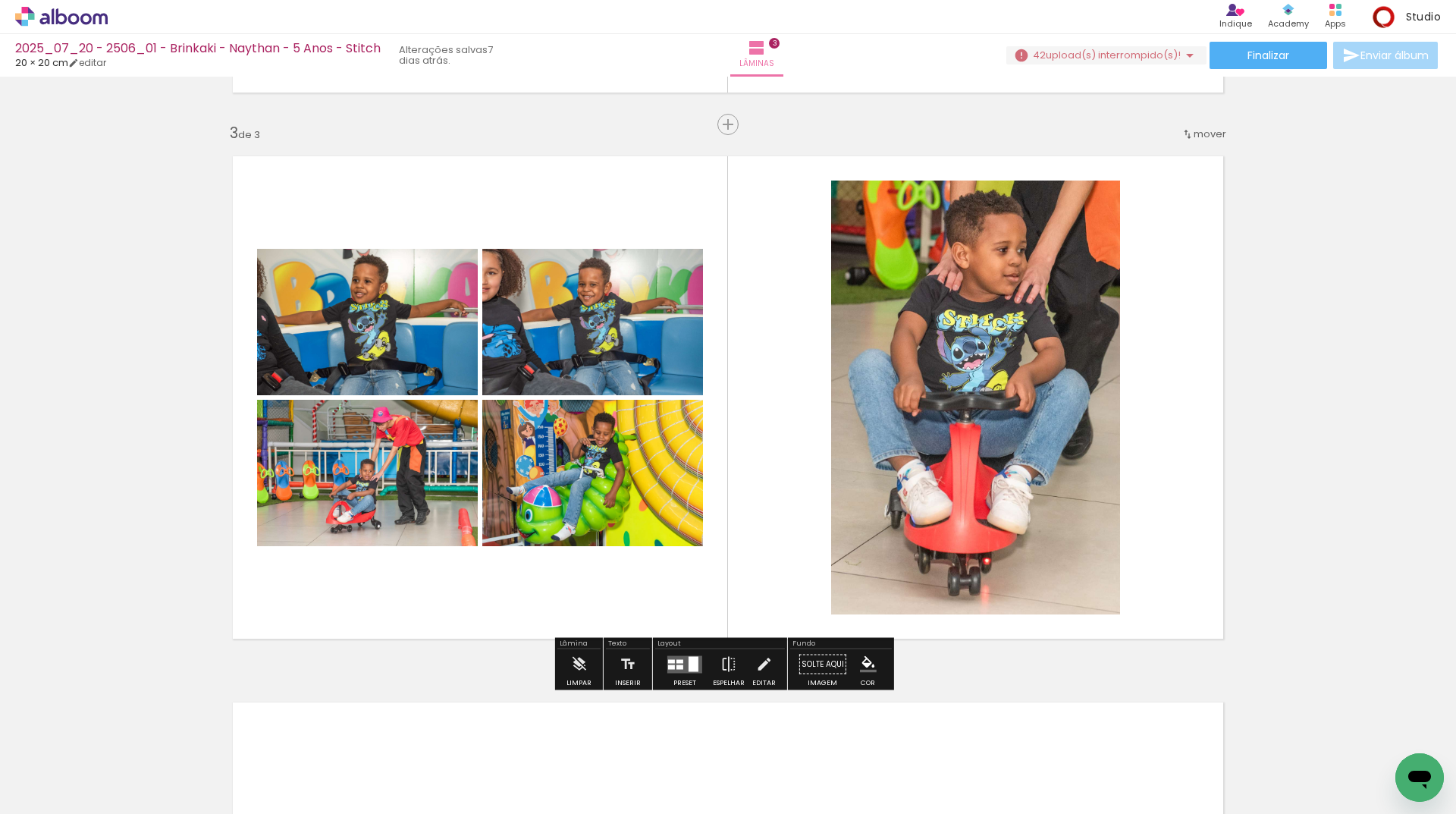
drag, startPoint x: 165, startPoint y: 771, endPoint x: 265, endPoint y: 718, distance: 113.2
click at [383, 599] on quentale-workspace at bounding box center [728, 407] width 1456 height 814
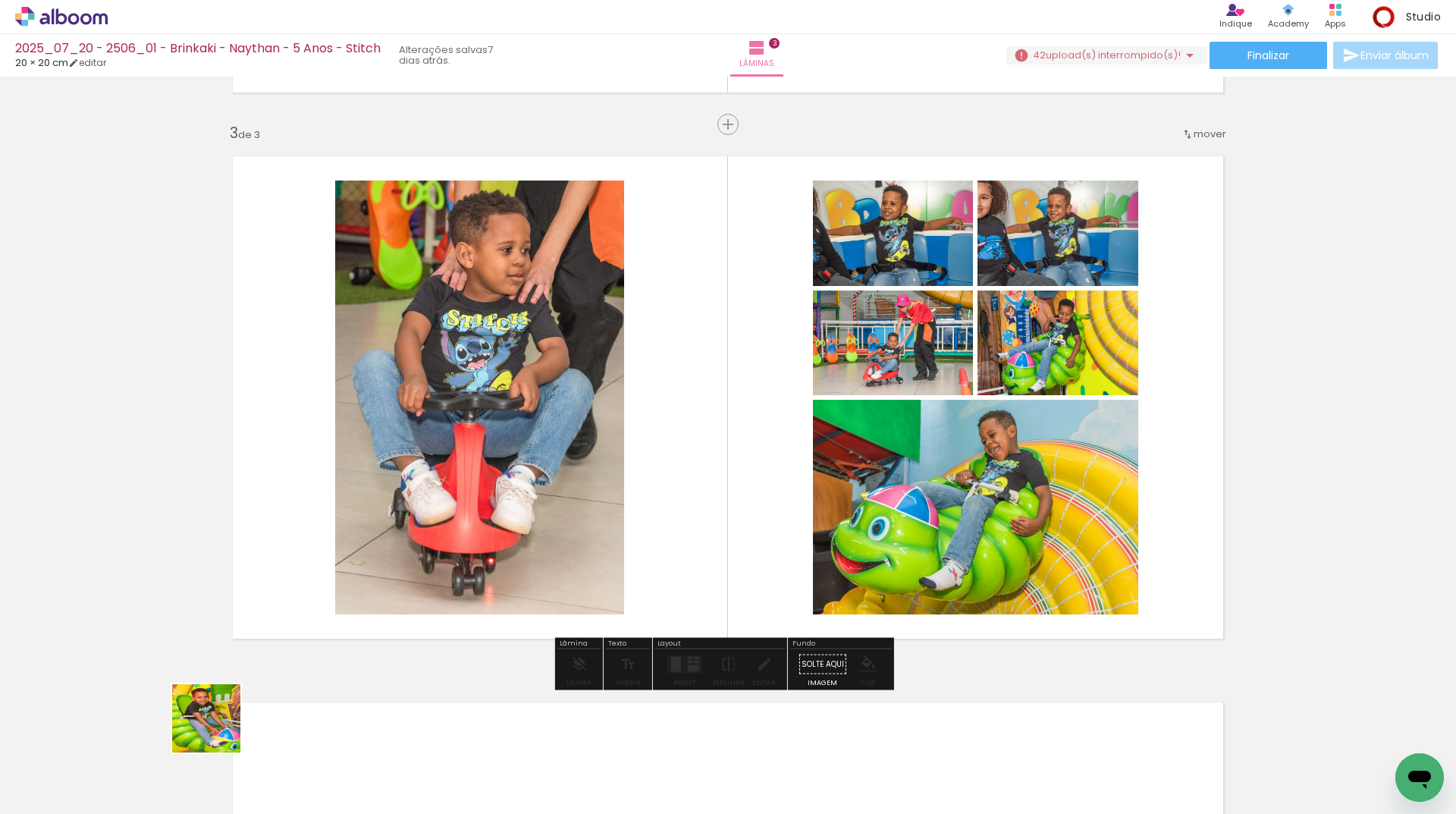
drag, startPoint x: 218, startPoint y: 730, endPoint x: 258, endPoint y: 779, distance: 63.3
click at [499, 534] on quentale-workspace at bounding box center [728, 407] width 1456 height 814
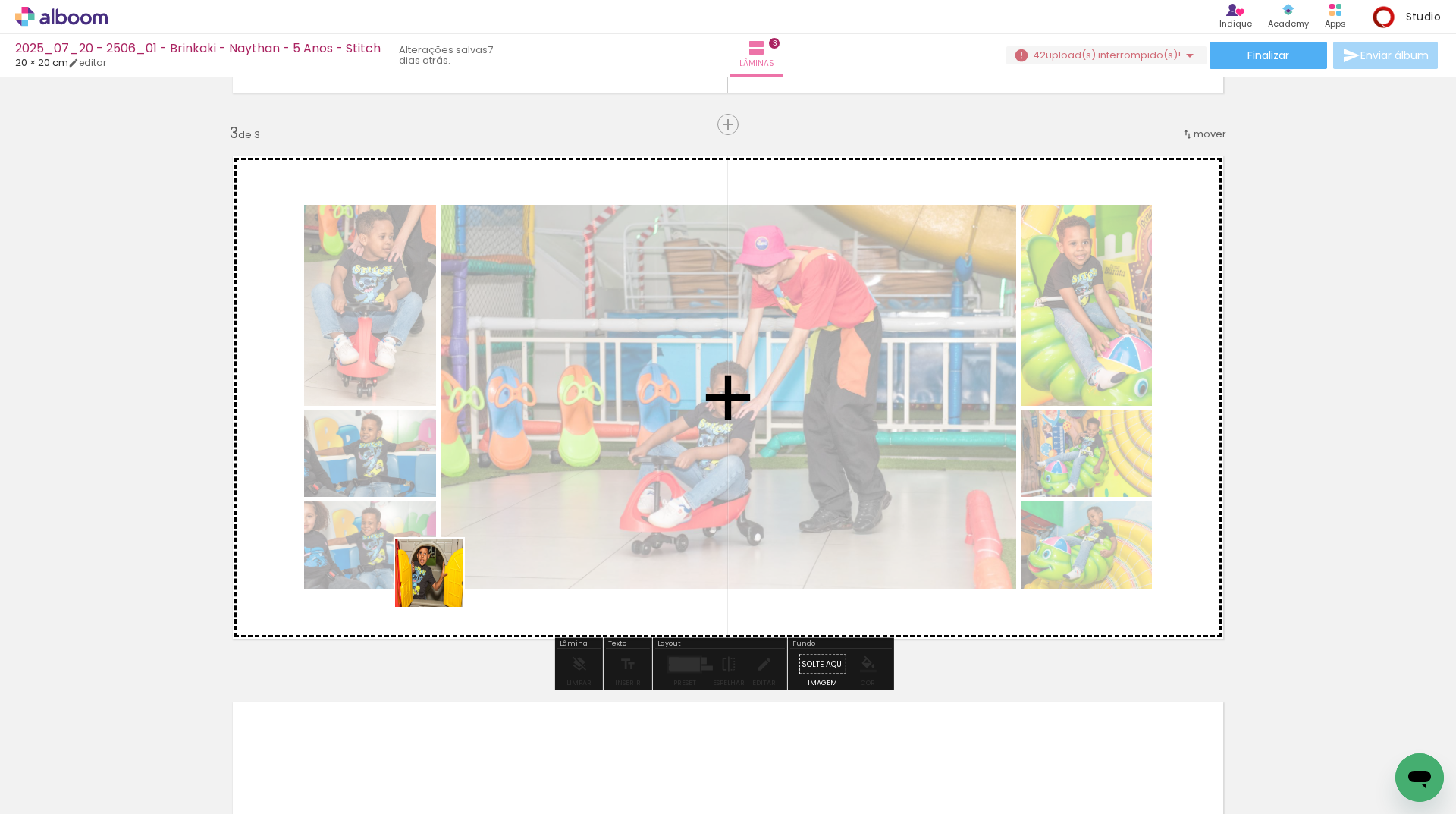
drag, startPoint x: 176, startPoint y: 760, endPoint x: 490, endPoint y: 543, distance: 381.7
click at [472, 556] on quentale-workspace at bounding box center [728, 407] width 1456 height 814
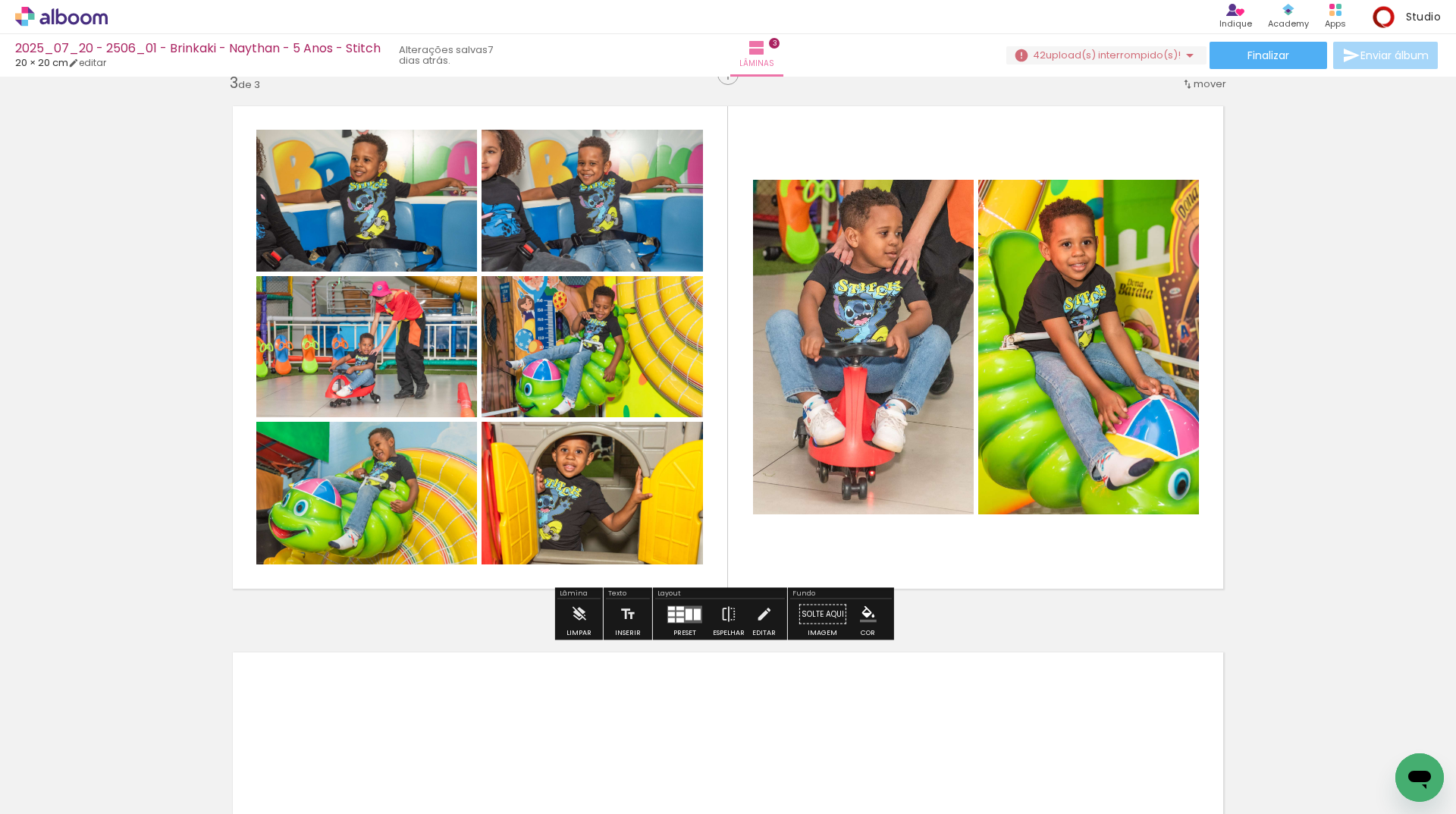
scroll to position [1221, 0]
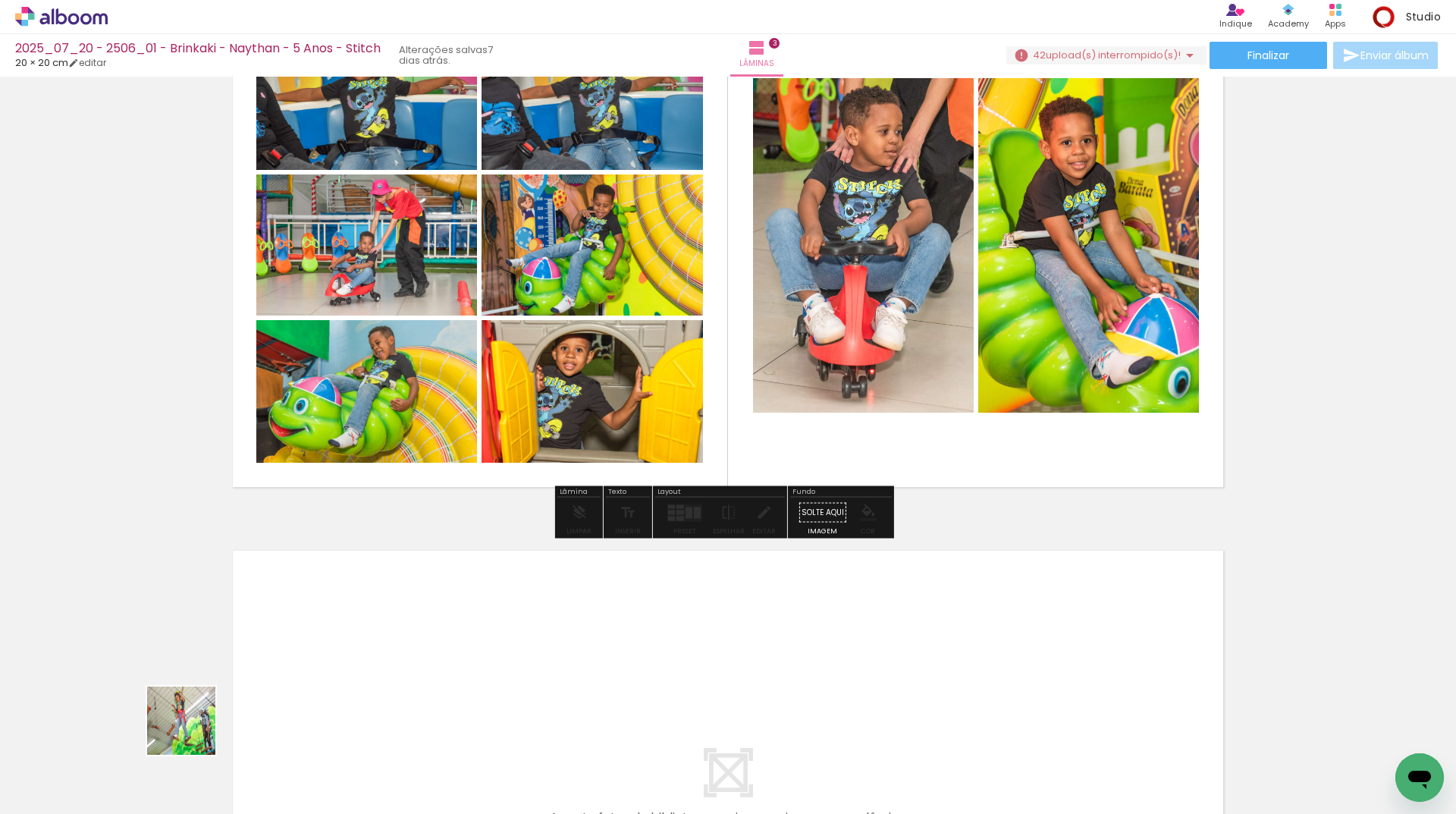
drag, startPoint x: 173, startPoint y: 754, endPoint x: 735, endPoint y: 349, distance: 692.7
click at [685, 345] on quentale-workspace at bounding box center [728, 407] width 1456 height 814
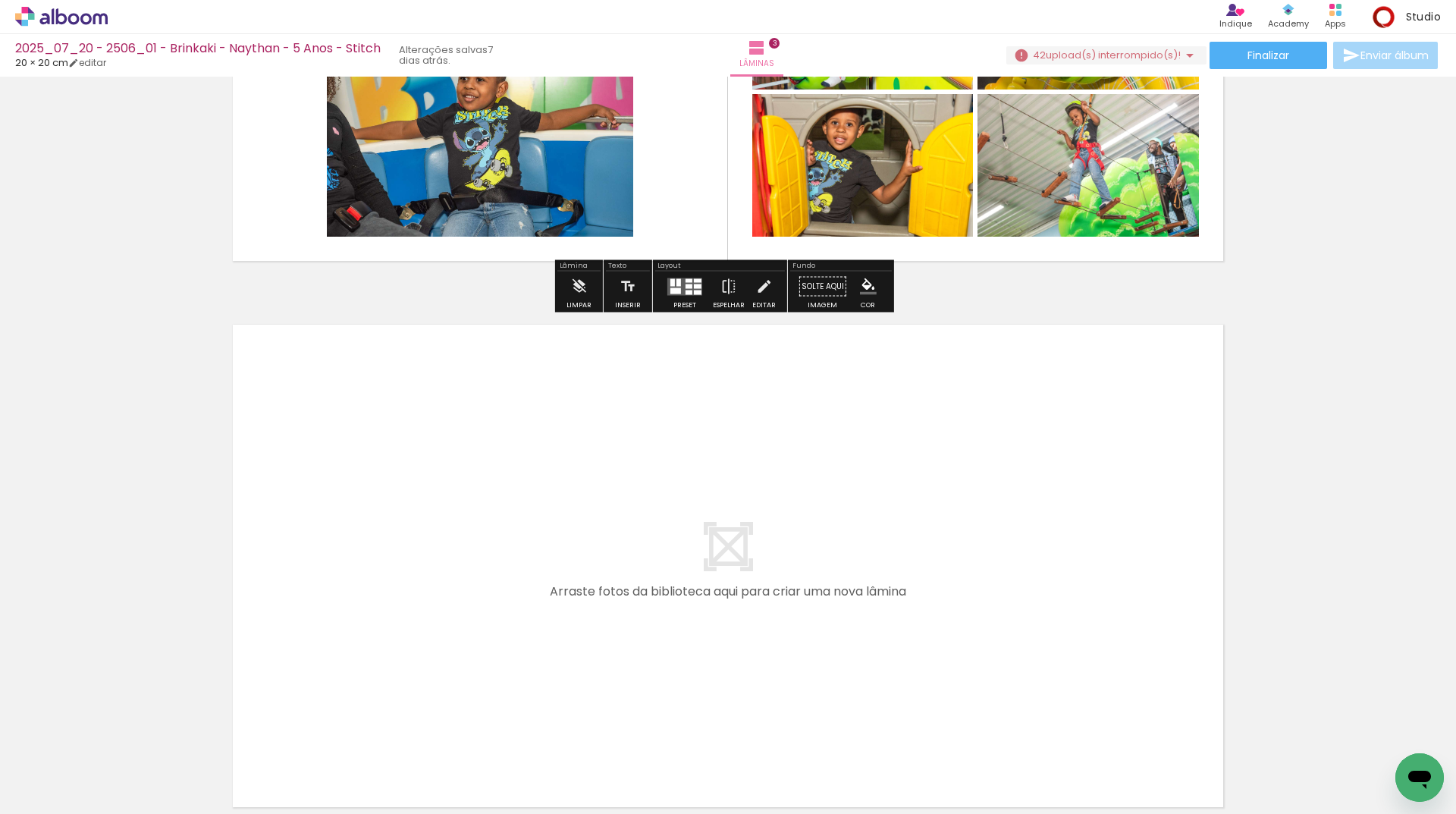
scroll to position [1449, 0]
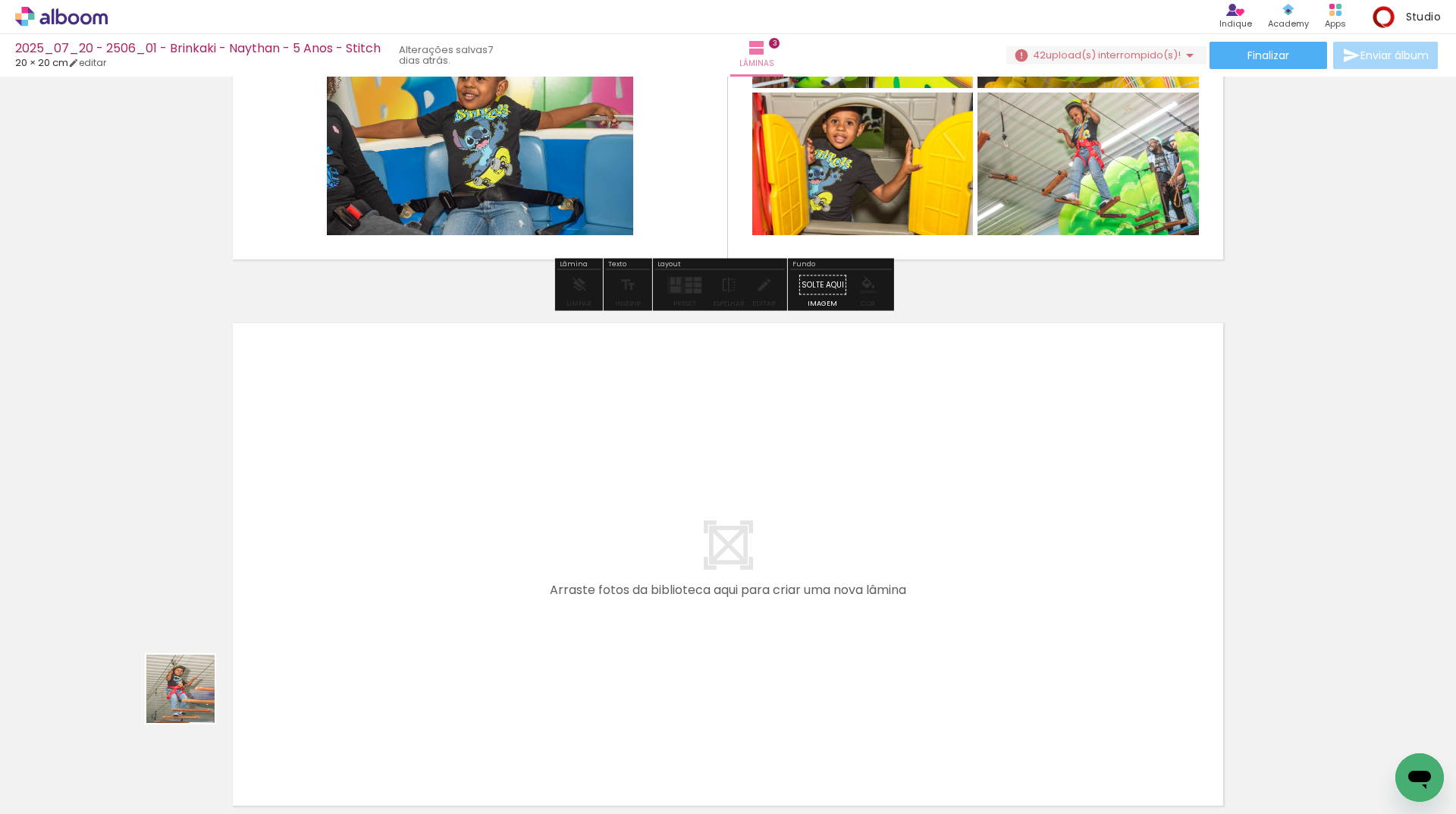
drag, startPoint x: 139, startPoint y: 743, endPoint x: 326, endPoint y: 747, distance: 187.0
click at [342, 600] on quentale-workspace at bounding box center [728, 407] width 1456 height 814
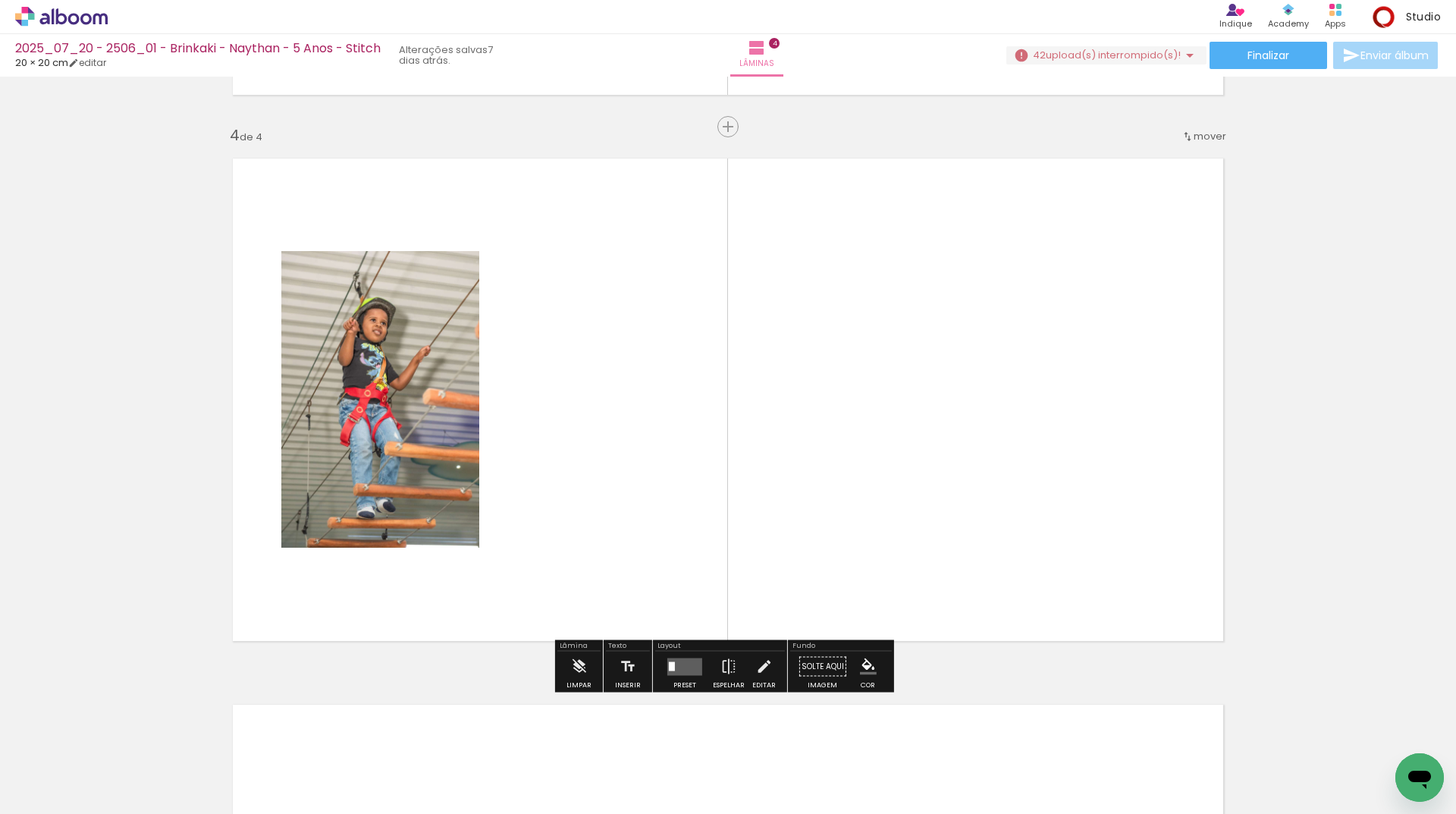
scroll to position [1616, 0]
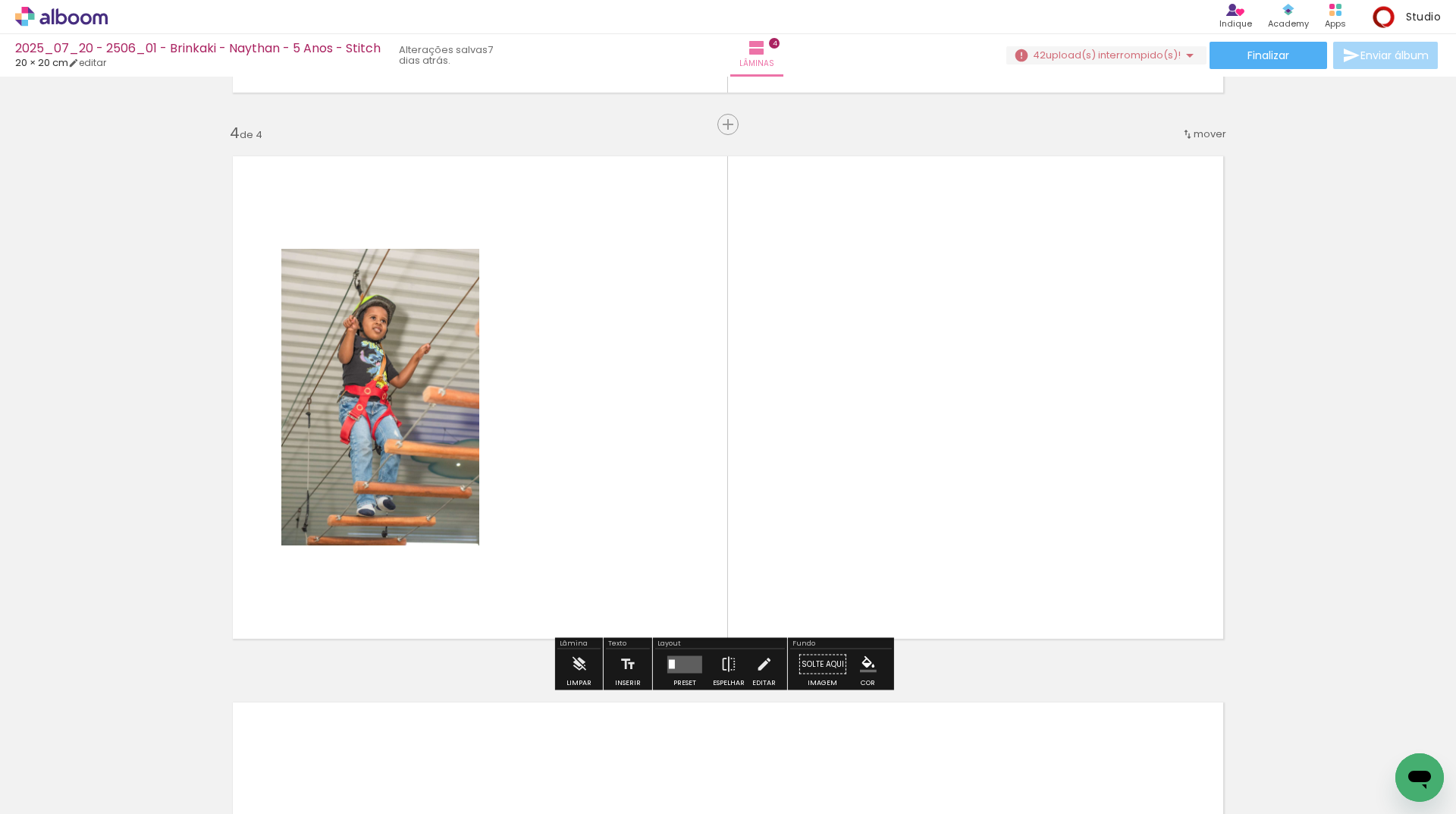
drag, startPoint x: 183, startPoint y: 776, endPoint x: 348, endPoint y: 807, distance: 167.9
click at [436, 646] on quentale-workspace at bounding box center [728, 407] width 1456 height 814
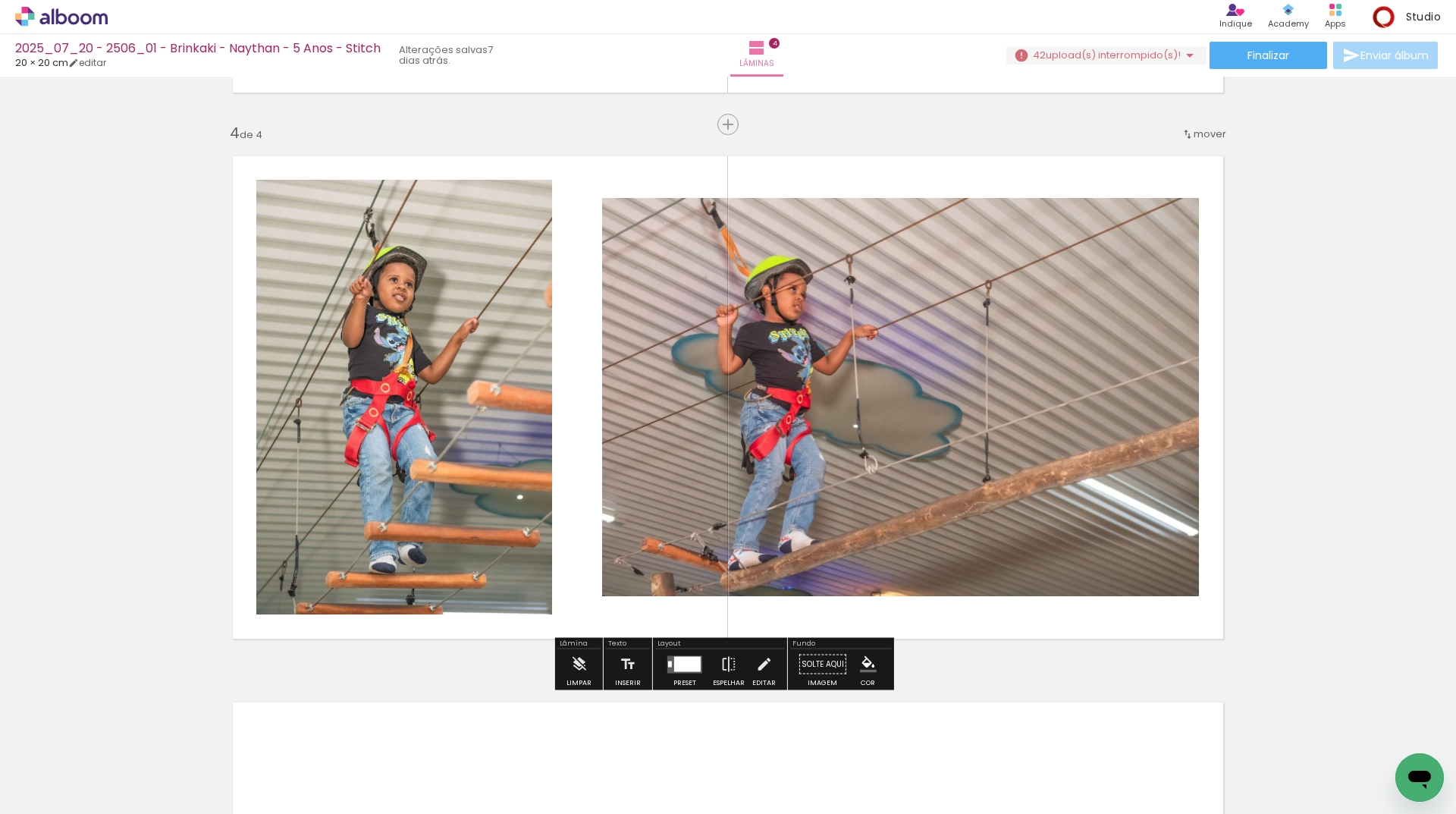
drag, startPoint x: 155, startPoint y: 778, endPoint x: 375, endPoint y: 539, distance: 324.8
click at [455, 473] on quentale-workspace at bounding box center [728, 407] width 1456 height 814
